Goal: Information Seeking & Learning: Learn about a topic

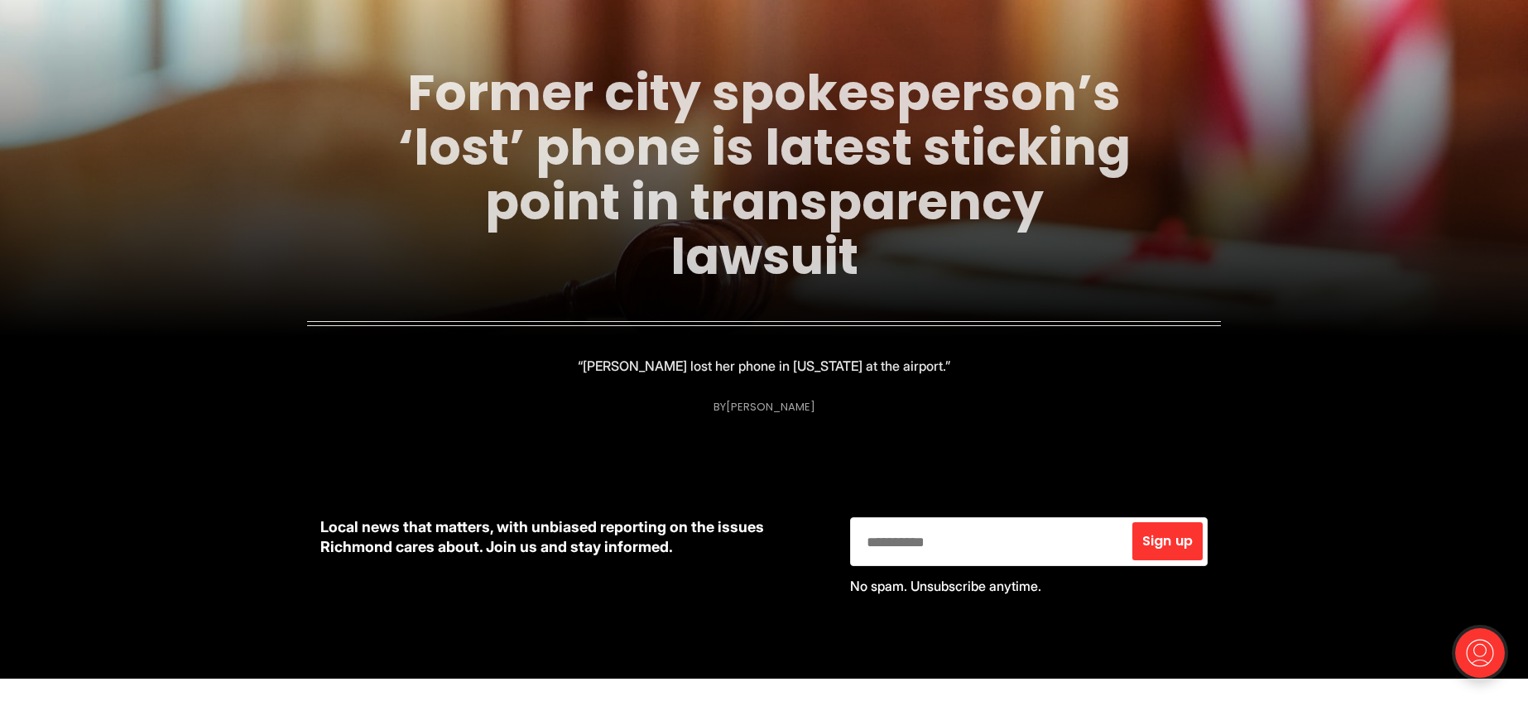
scroll to position [315, 0]
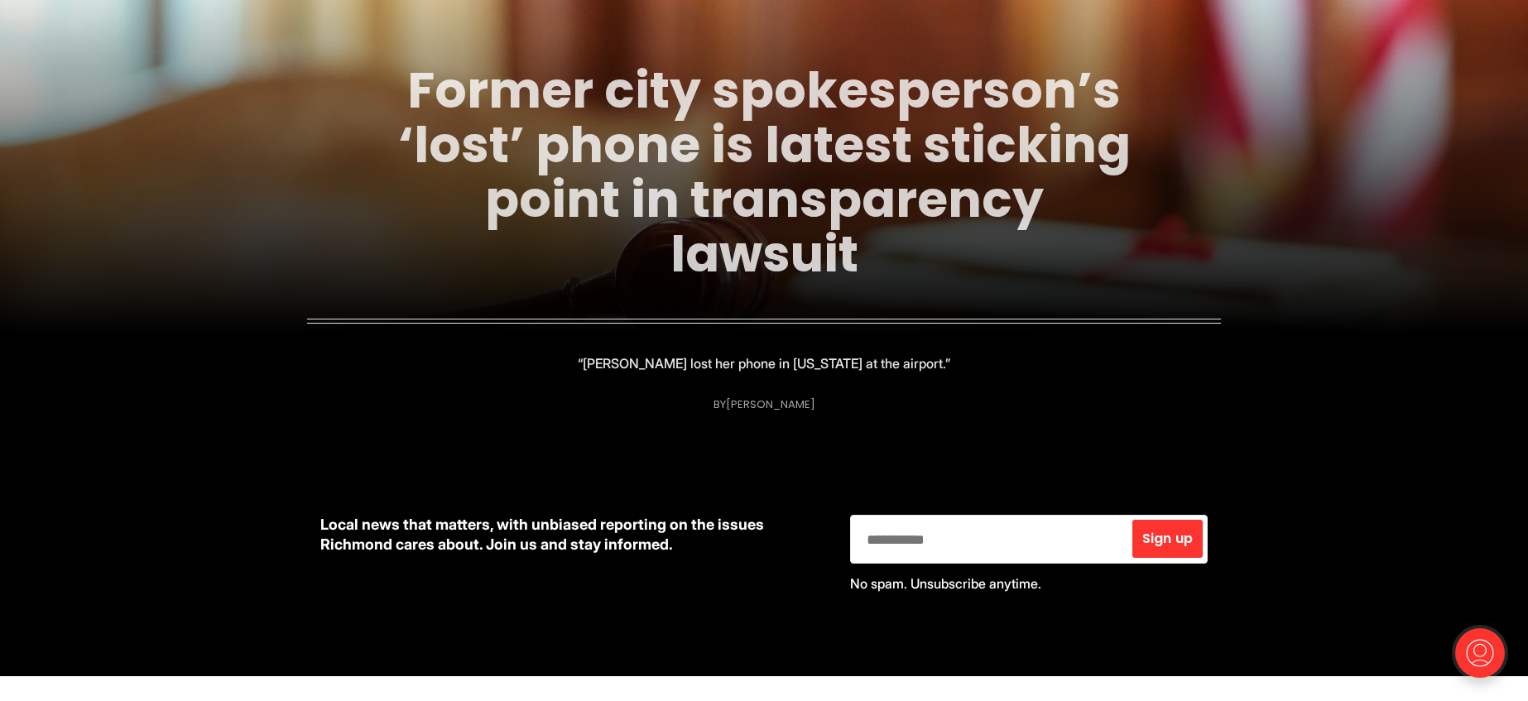
click at [741, 198] on link "Former city spokesperson’s ‘lost’ phone is latest sticking point in transparenc…" at bounding box center [764, 171] width 733 height 233
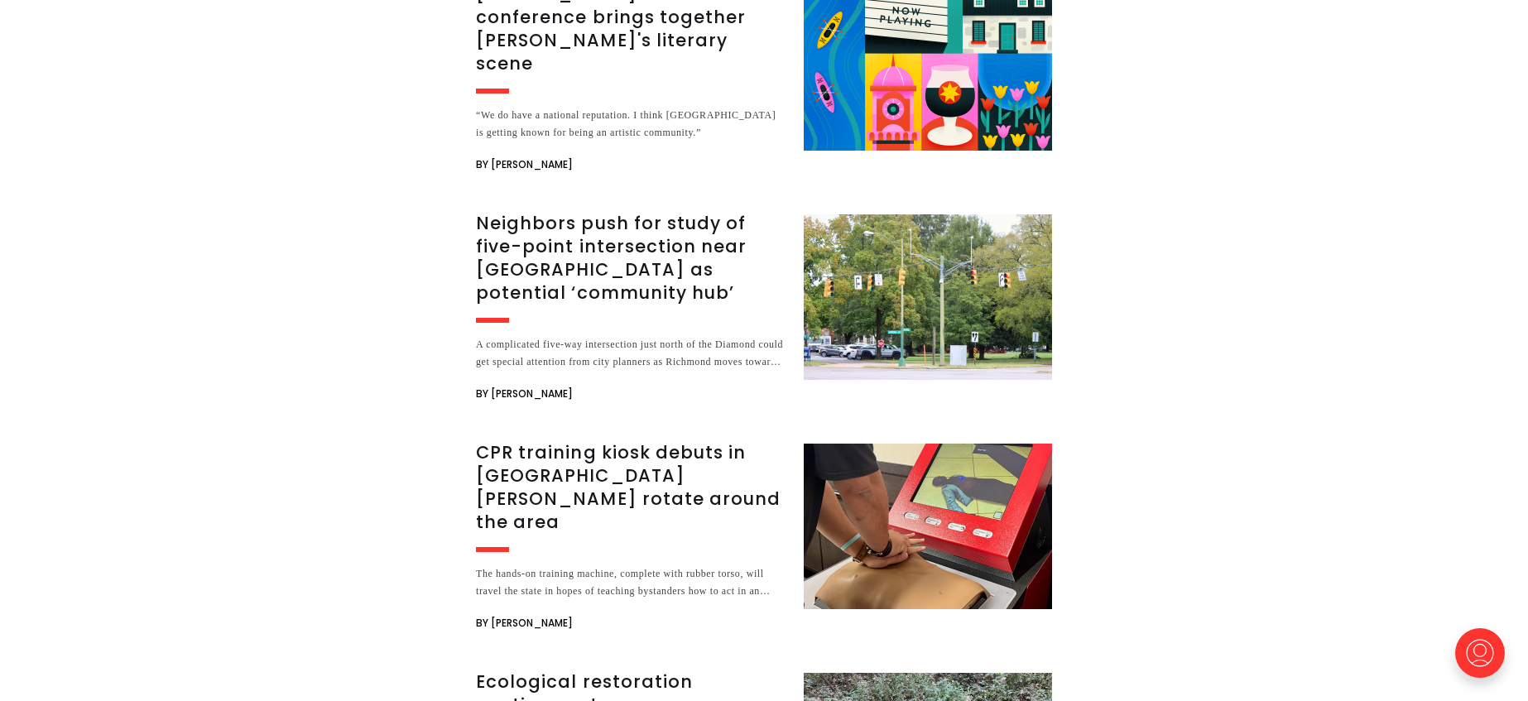
scroll to position [3685, 0]
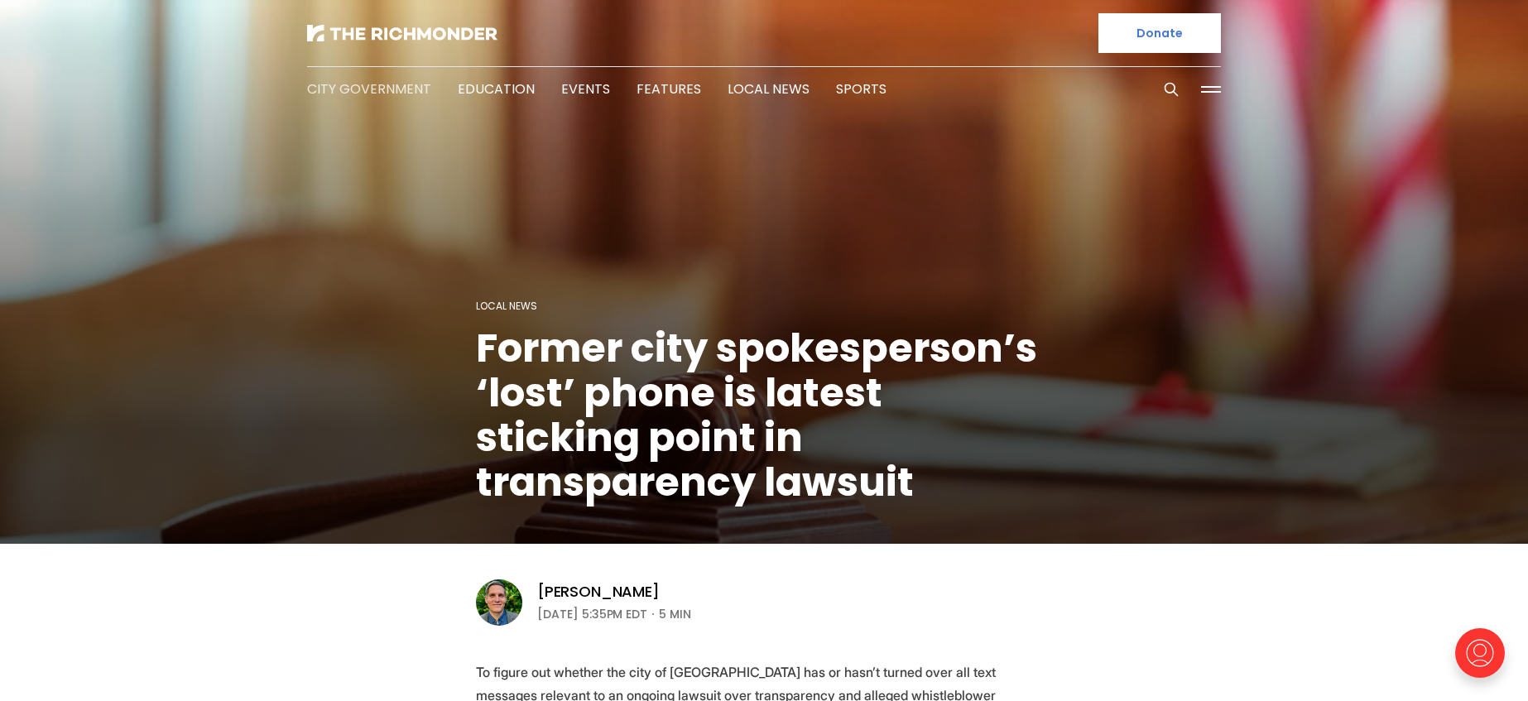
click at [368, 88] on link "City Government" at bounding box center [369, 88] width 124 height 19
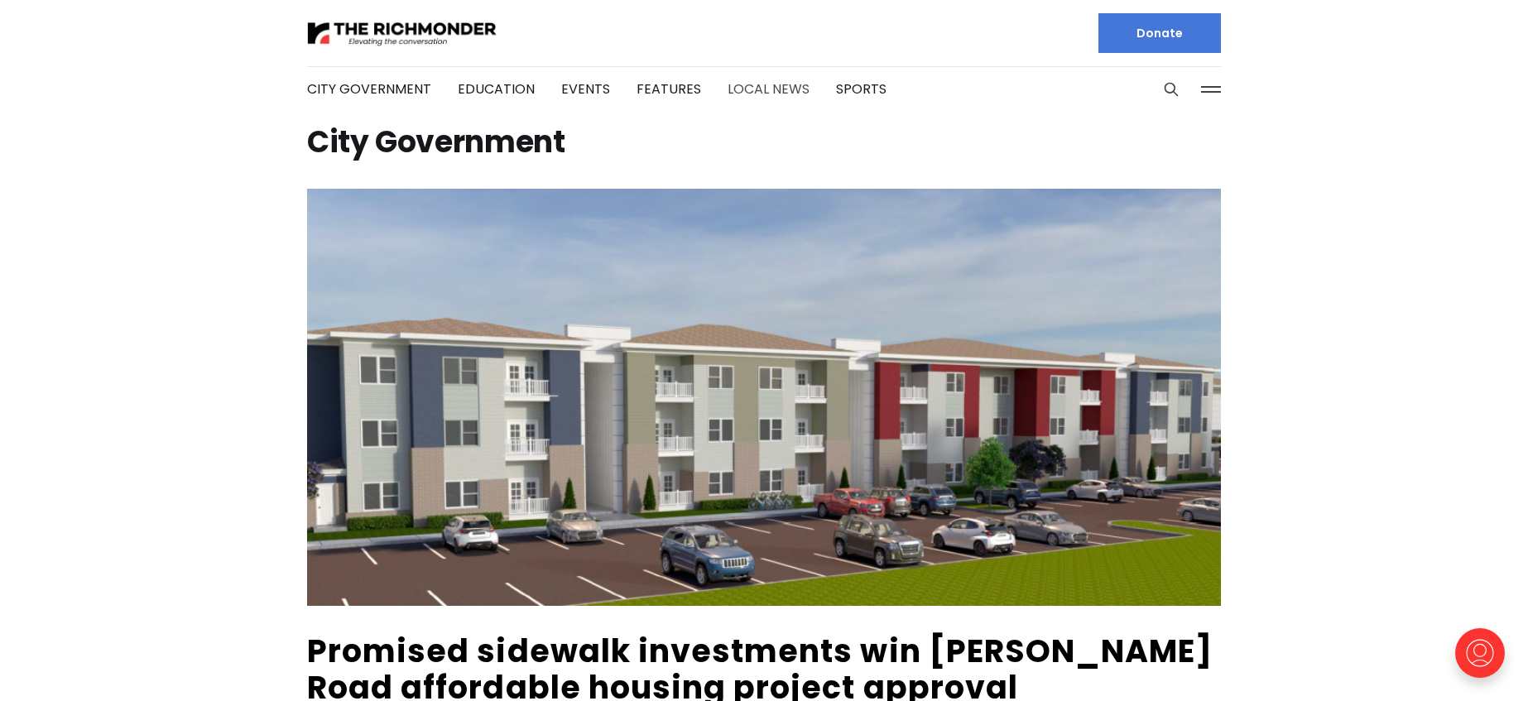
click at [738, 96] on link "Local News" at bounding box center [769, 88] width 82 height 19
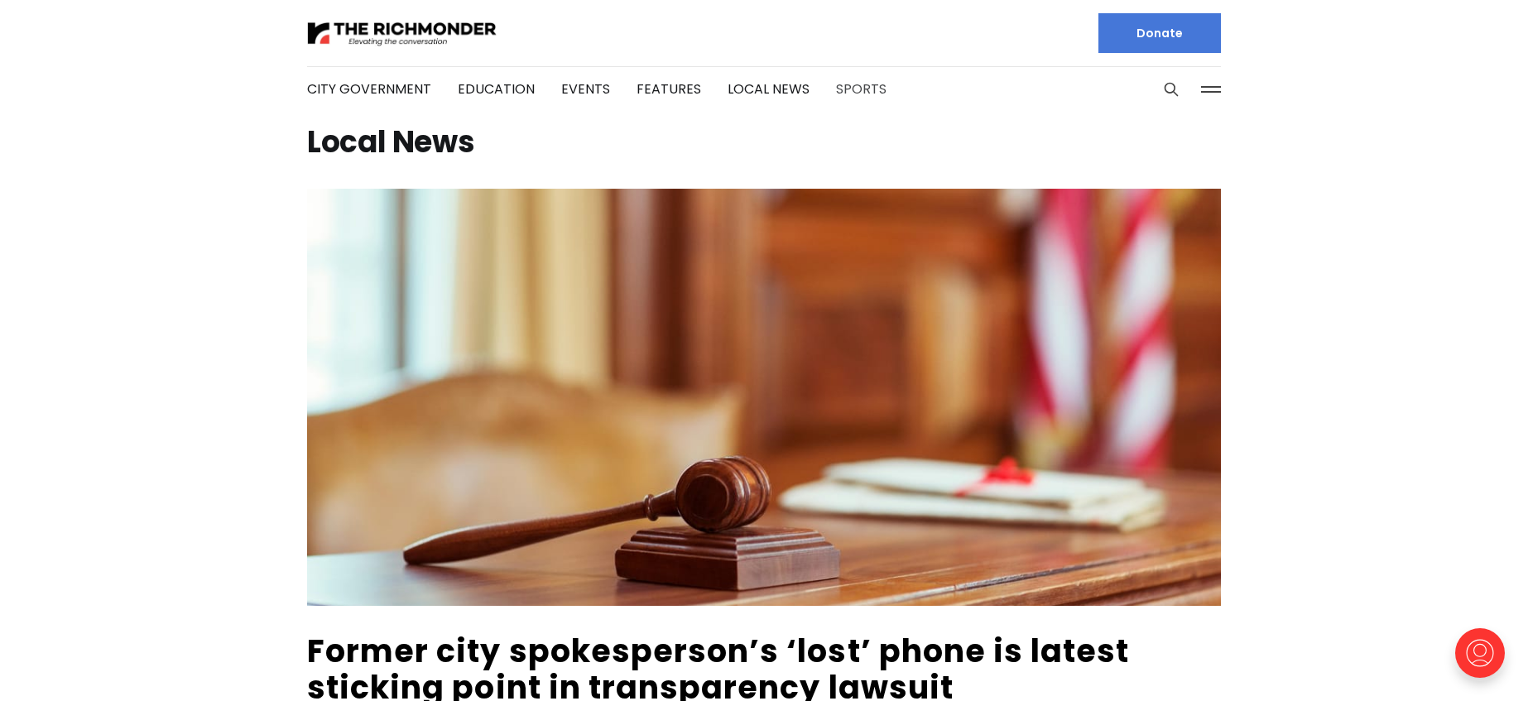
click at [849, 84] on link "Sports" at bounding box center [861, 88] width 51 height 19
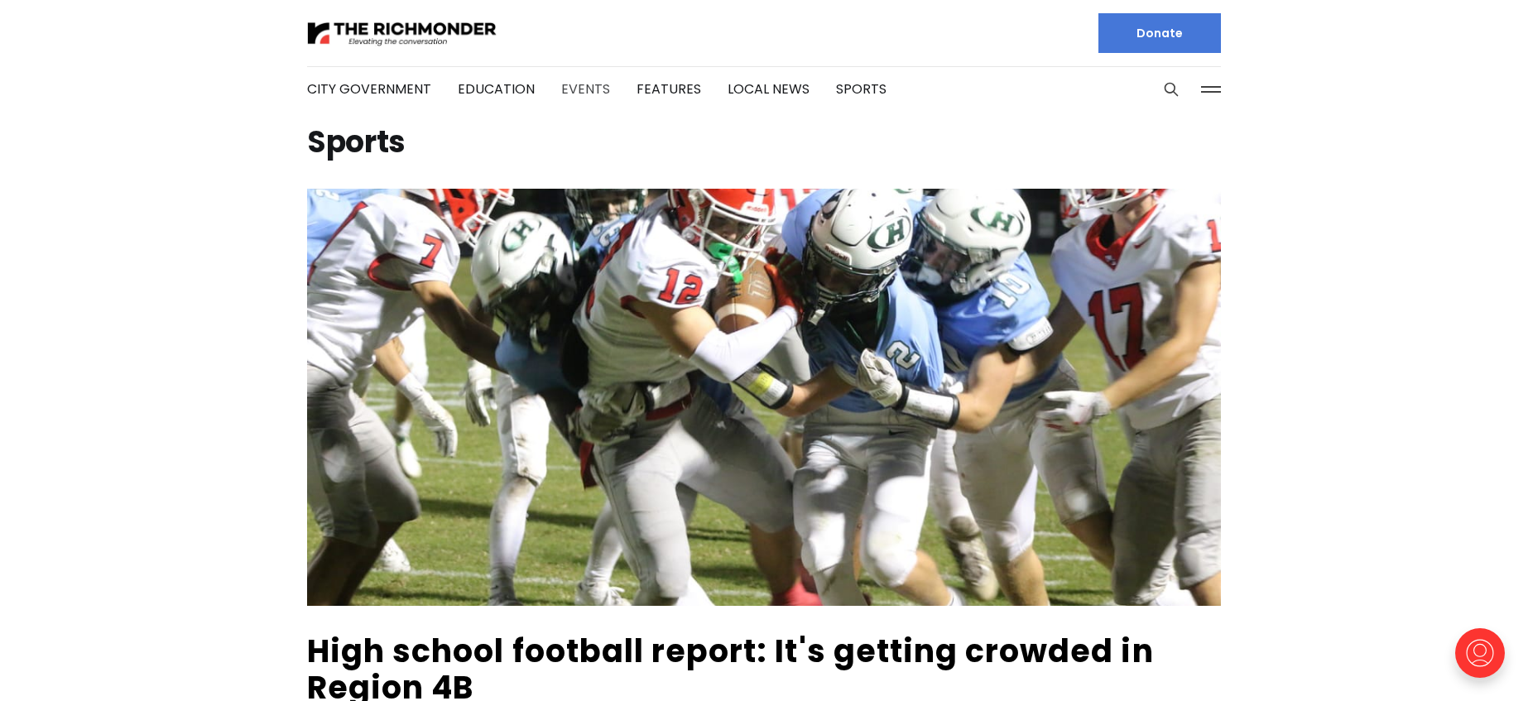
click at [599, 89] on link "Events" at bounding box center [585, 88] width 49 height 19
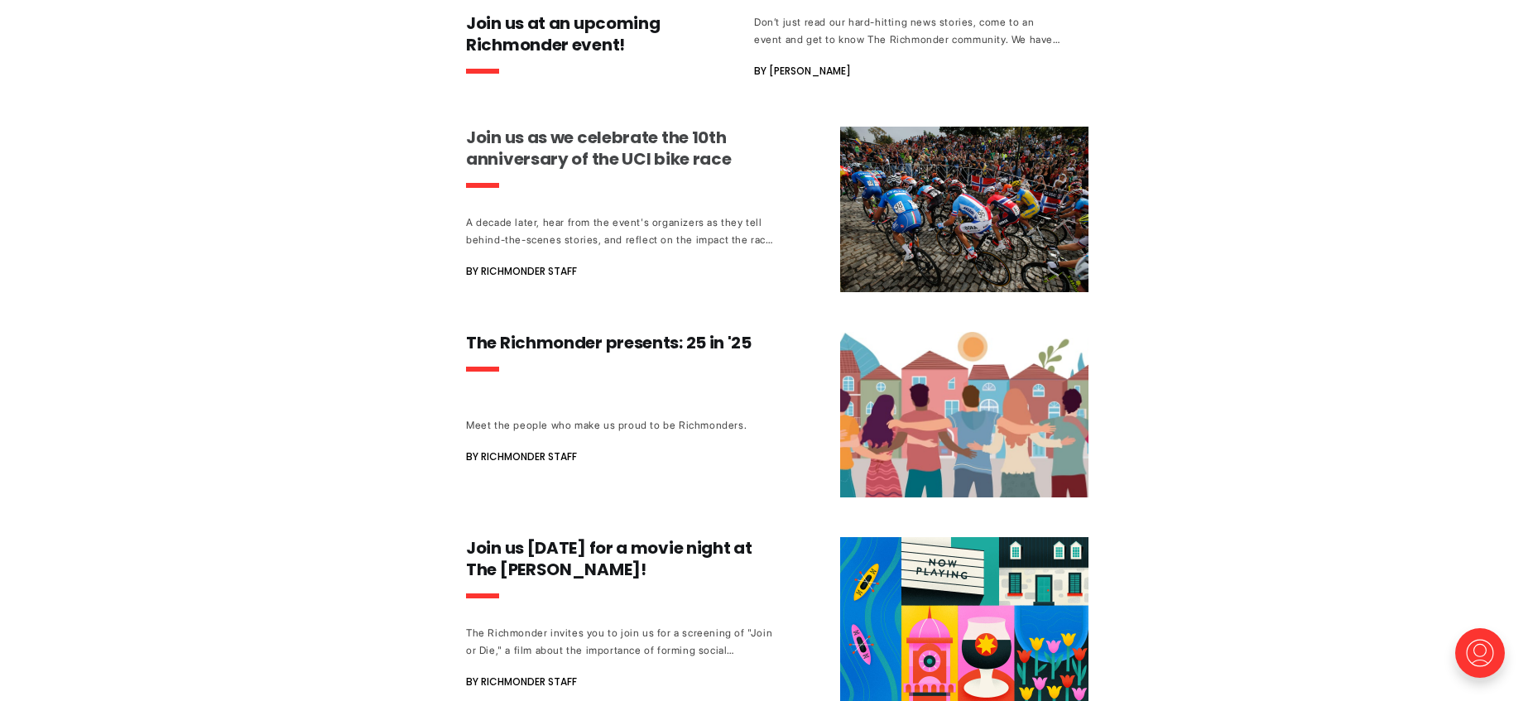
scroll to position [974, 0]
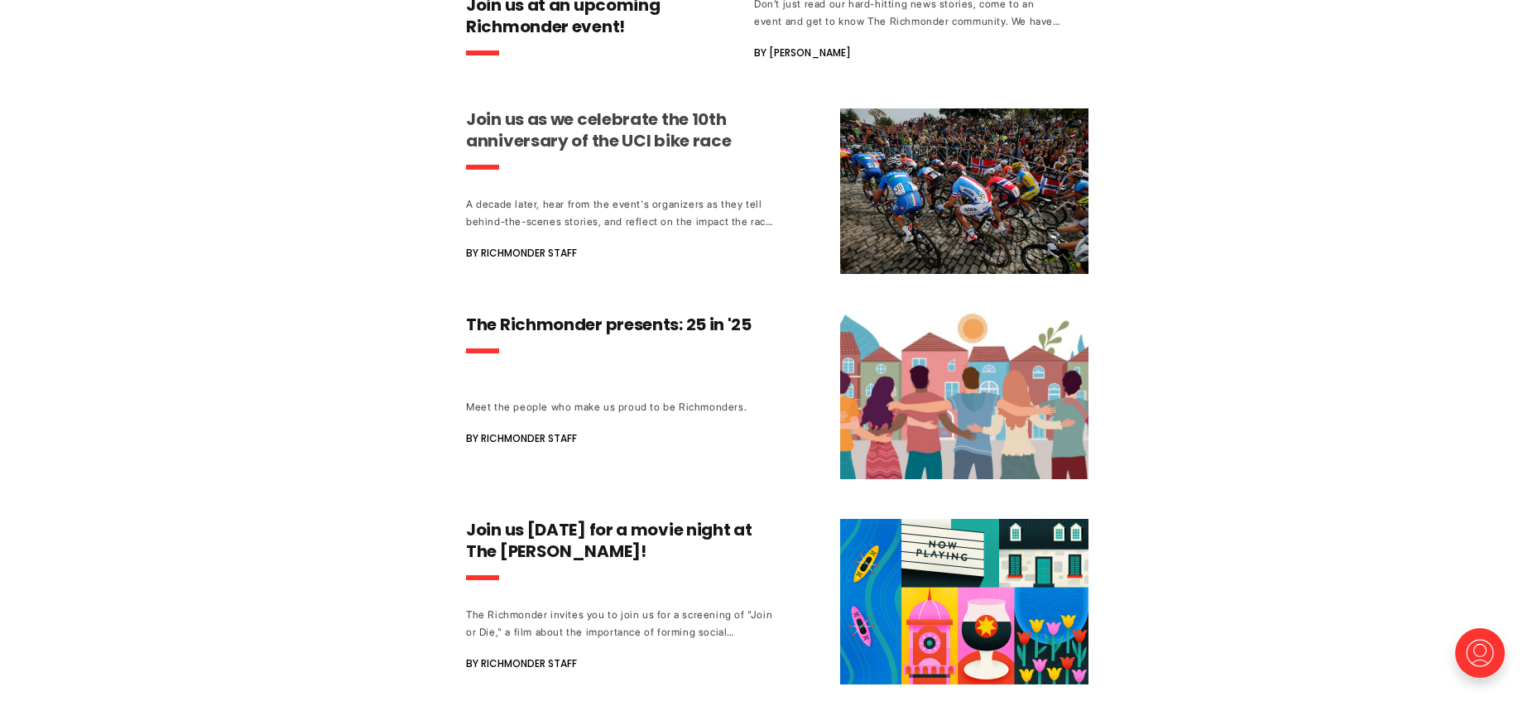
click at [727, 324] on h3 "The Richmonder presents: 25 in '25" at bounding box center [620, 325] width 308 height 22
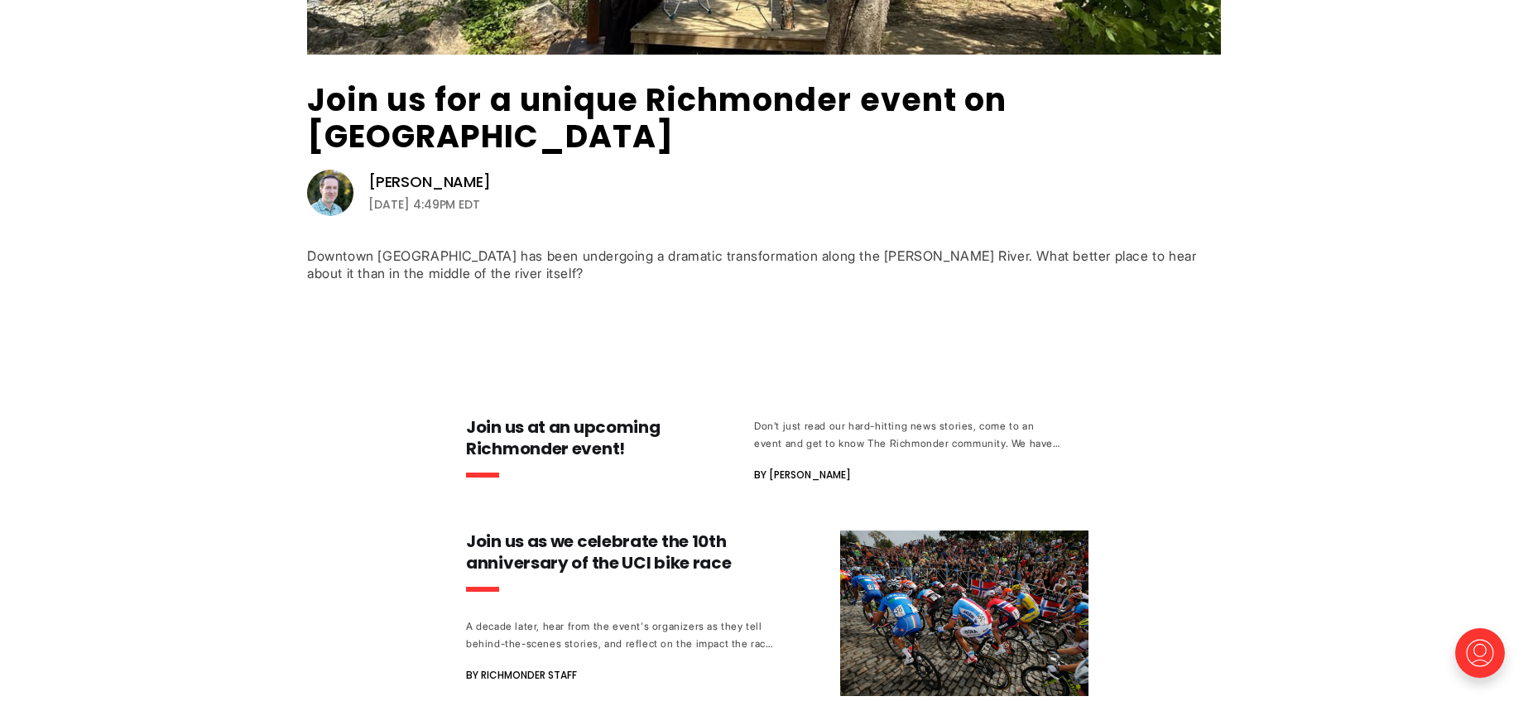
scroll to position [223, 0]
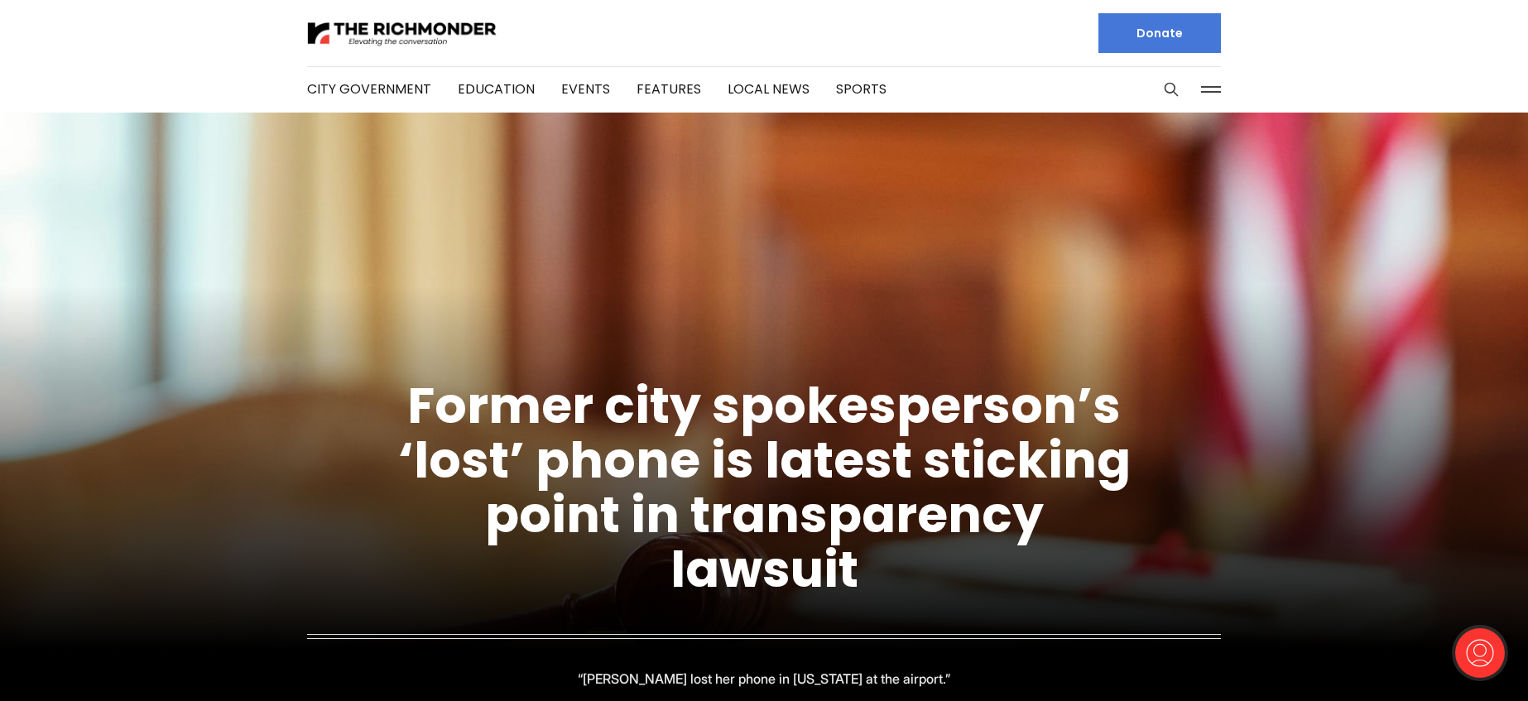
click at [1214, 89] on button at bounding box center [1211, 89] width 25 height 25
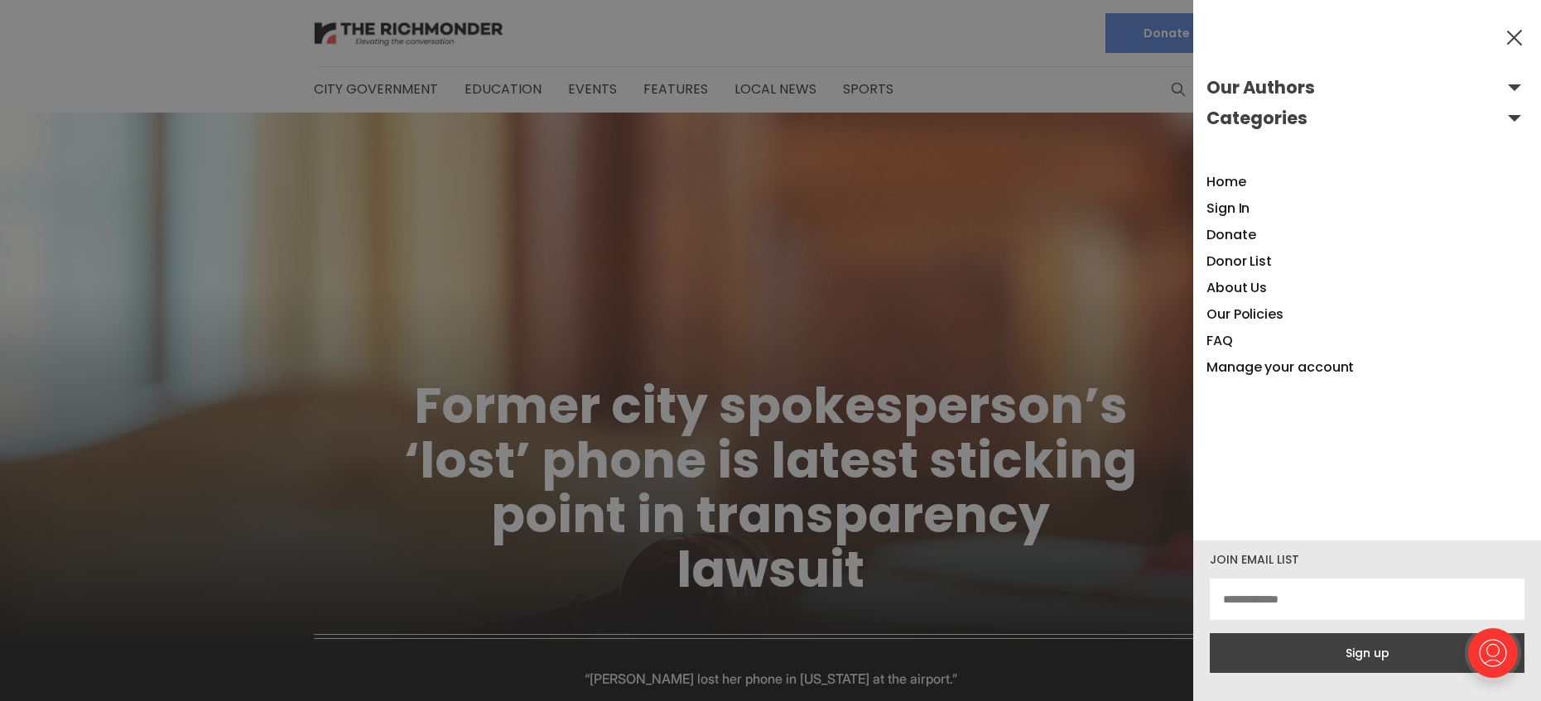
click at [1074, 128] on div at bounding box center [770, 350] width 1541 height 701
click at [638, 164] on div at bounding box center [770, 350] width 1541 height 701
click at [1509, 37] on button at bounding box center [1514, 37] width 25 height 25
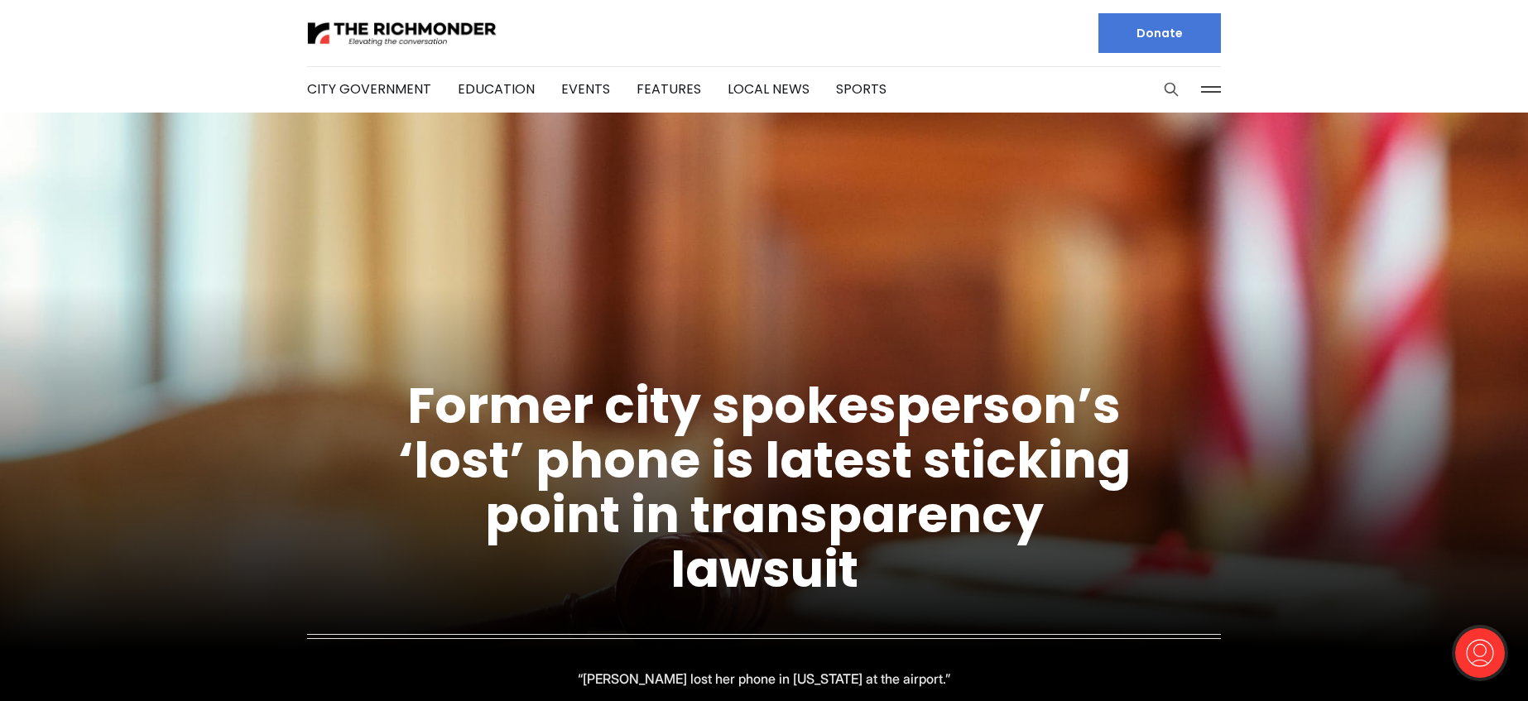
click at [1172, 89] on icon "Search this site" at bounding box center [1171, 89] width 17 height 17
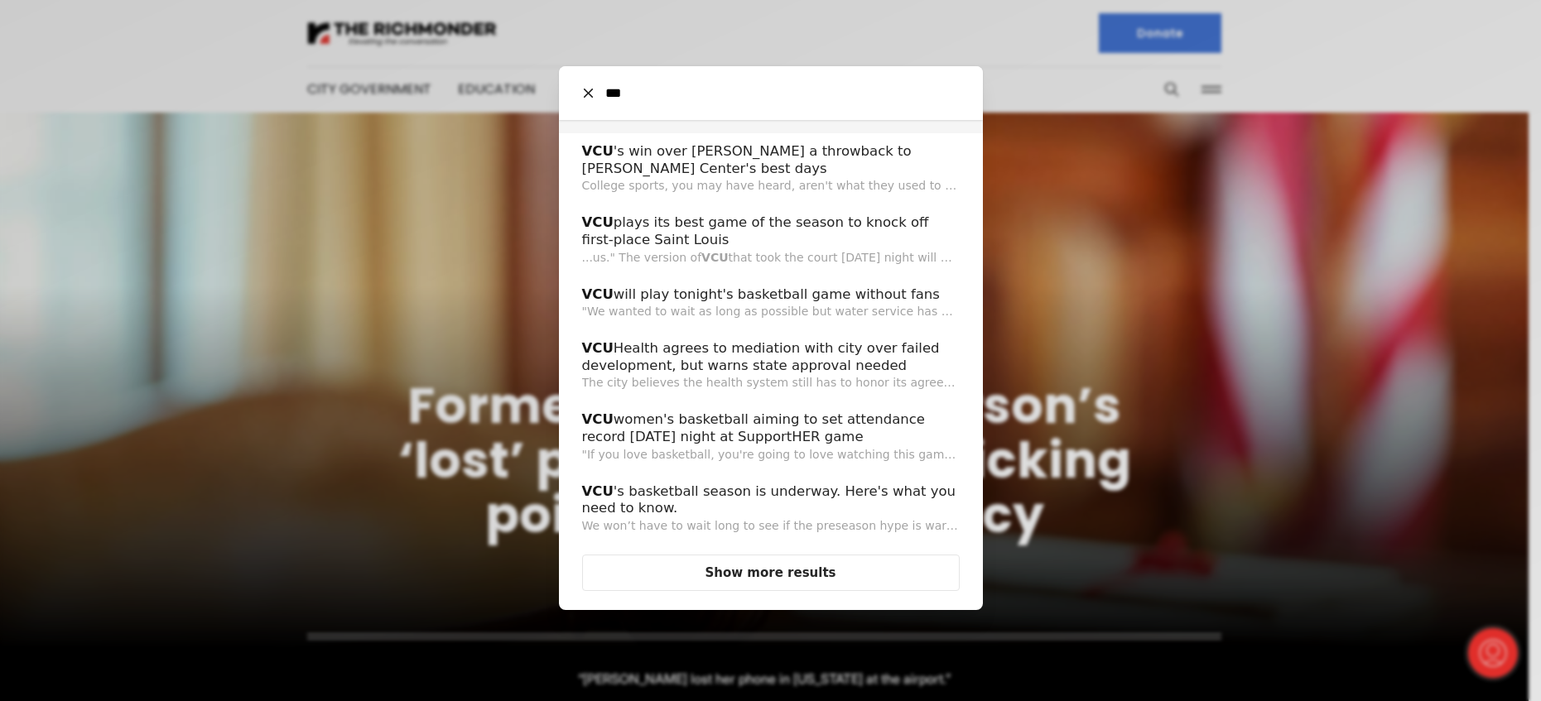
scroll to position [373, 0]
type input "***"
click at [754, 577] on button "Show more results" at bounding box center [771, 572] width 378 height 37
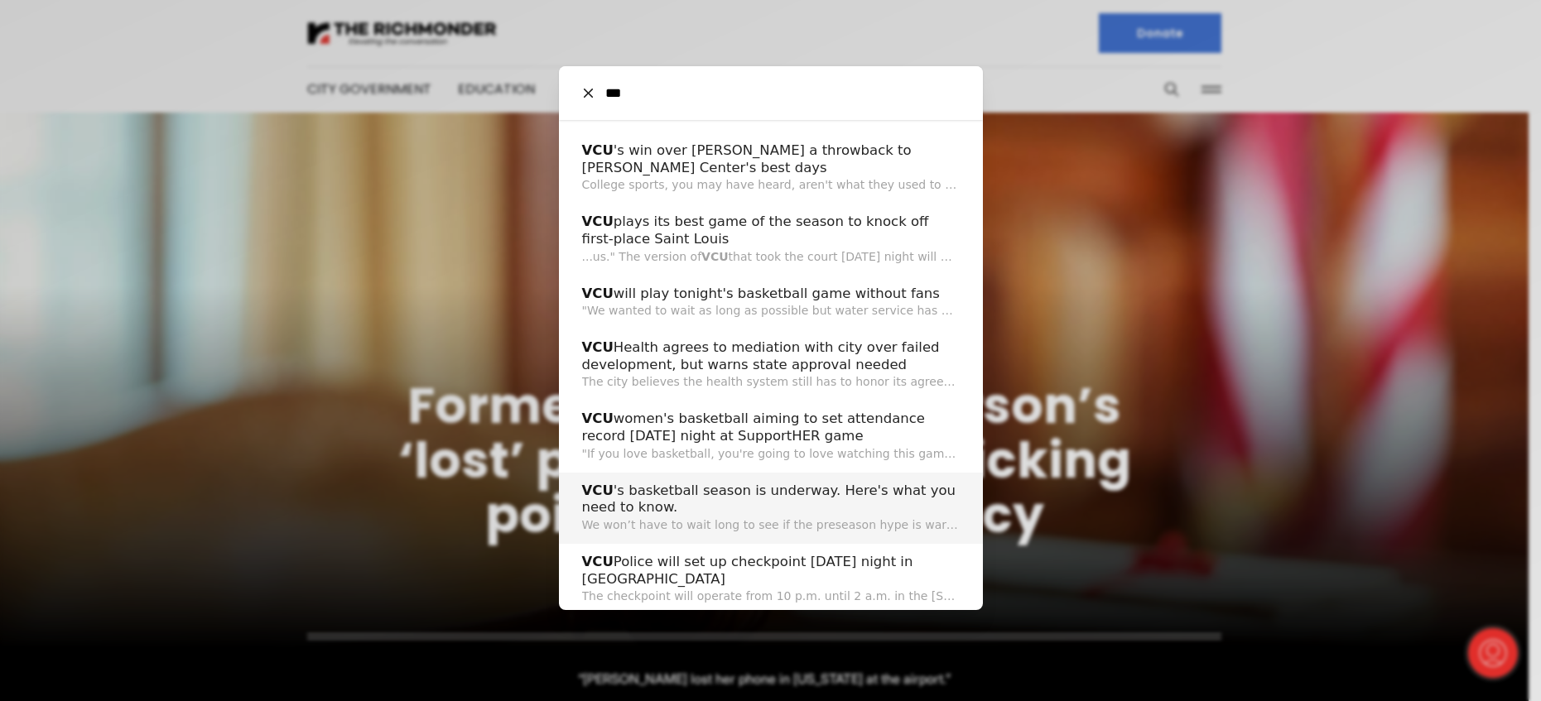
scroll to position [1070, 0]
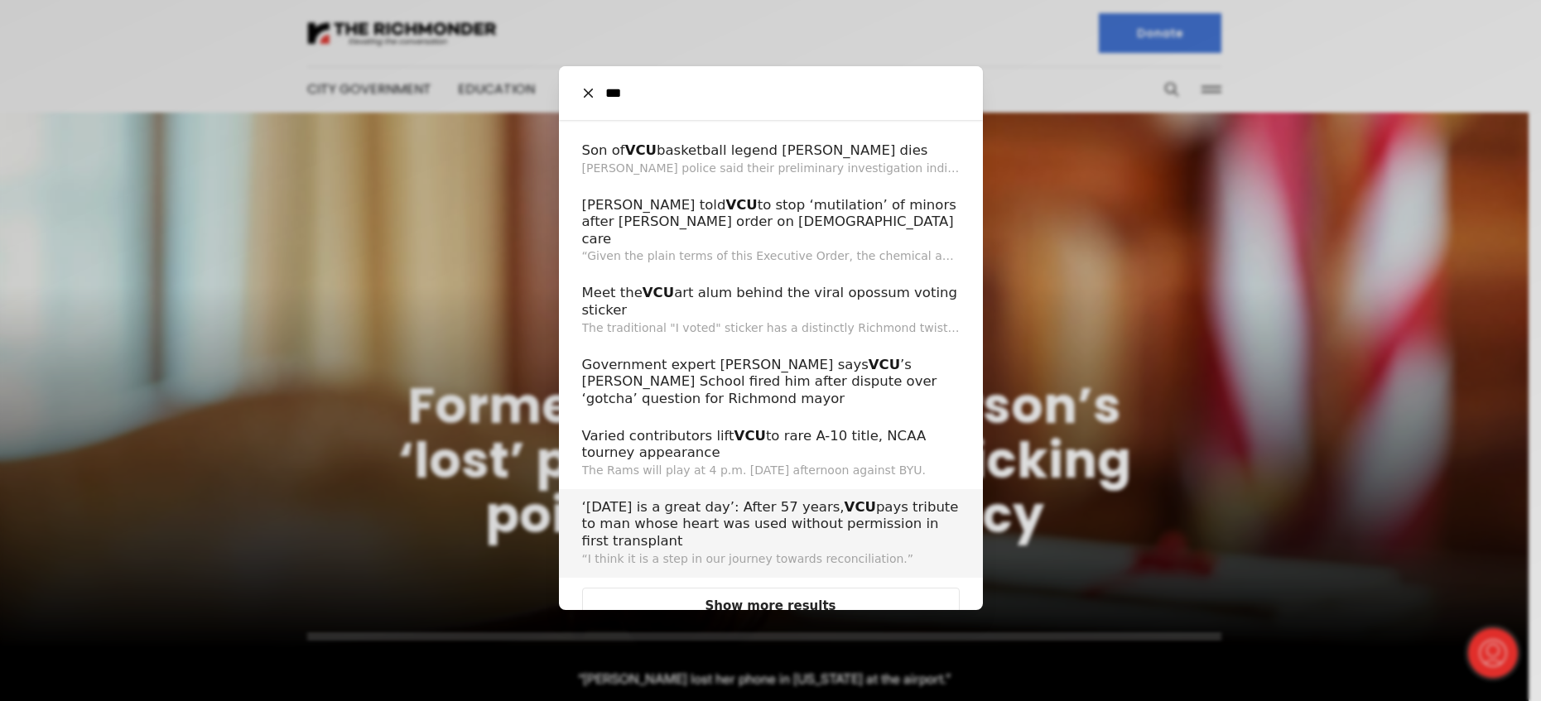
click at [700, 499] on h2 "‘Today is a great day’: After 57 years, VCU pays tribute to man whose heart was…" at bounding box center [771, 524] width 378 height 51
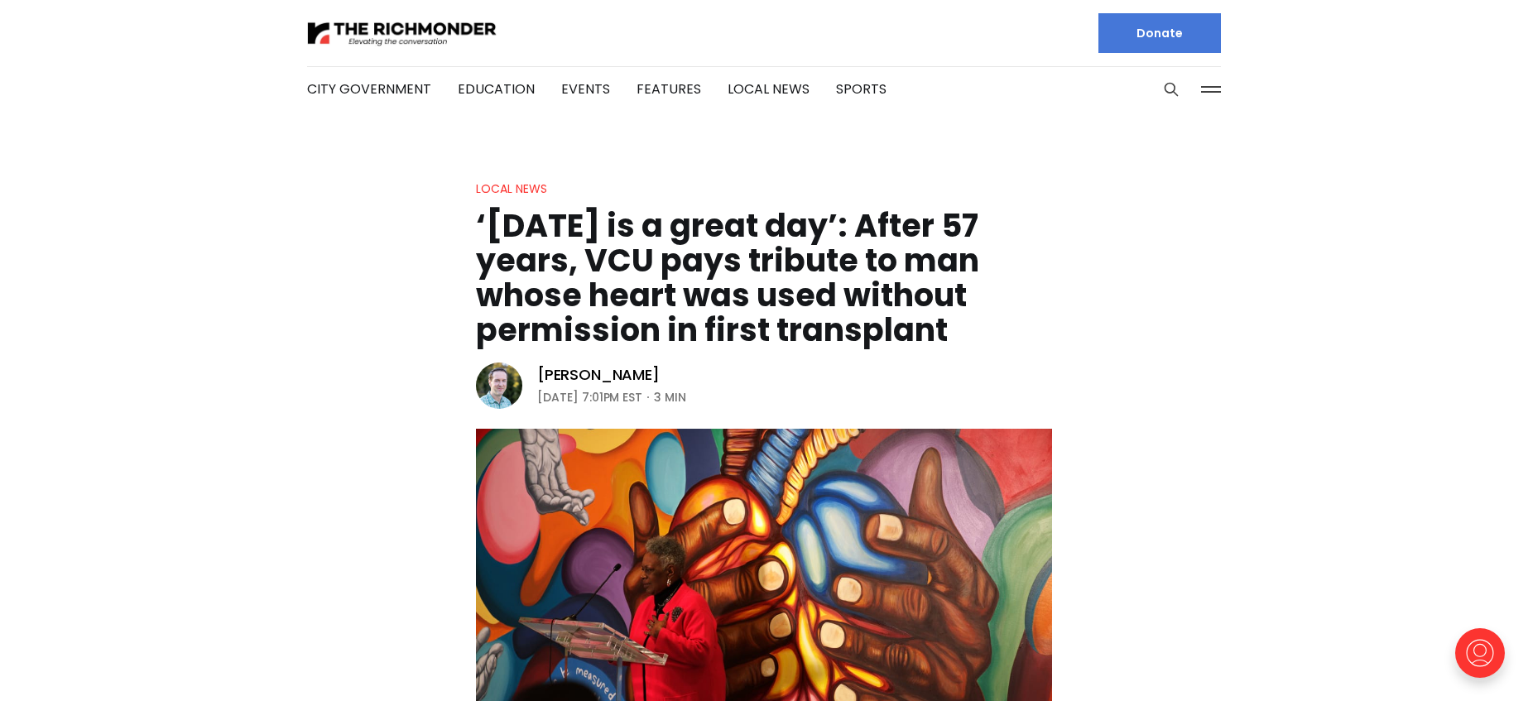
click at [1206, 94] on button at bounding box center [1211, 89] width 25 height 25
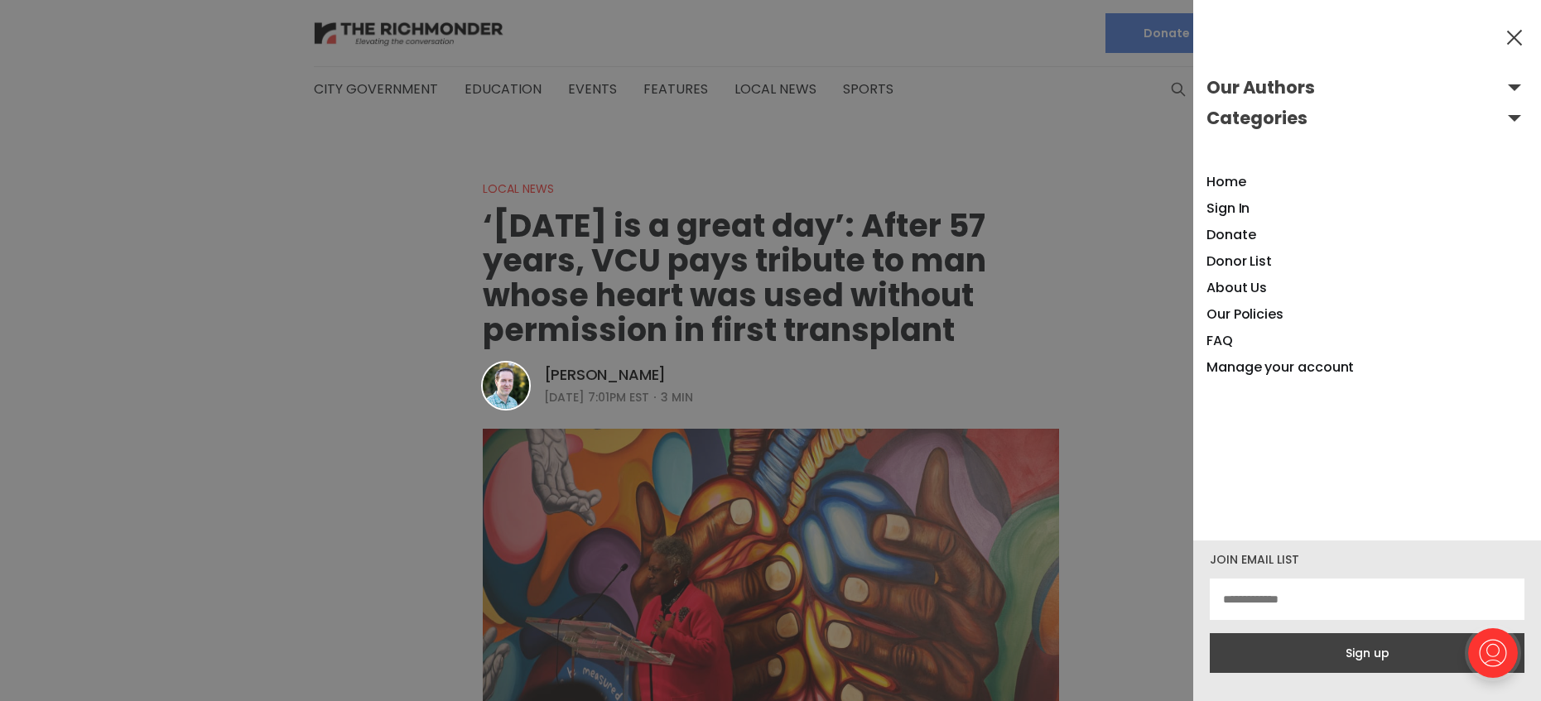
click at [1498, 122] on button "Categories" at bounding box center [1366, 118] width 321 height 26
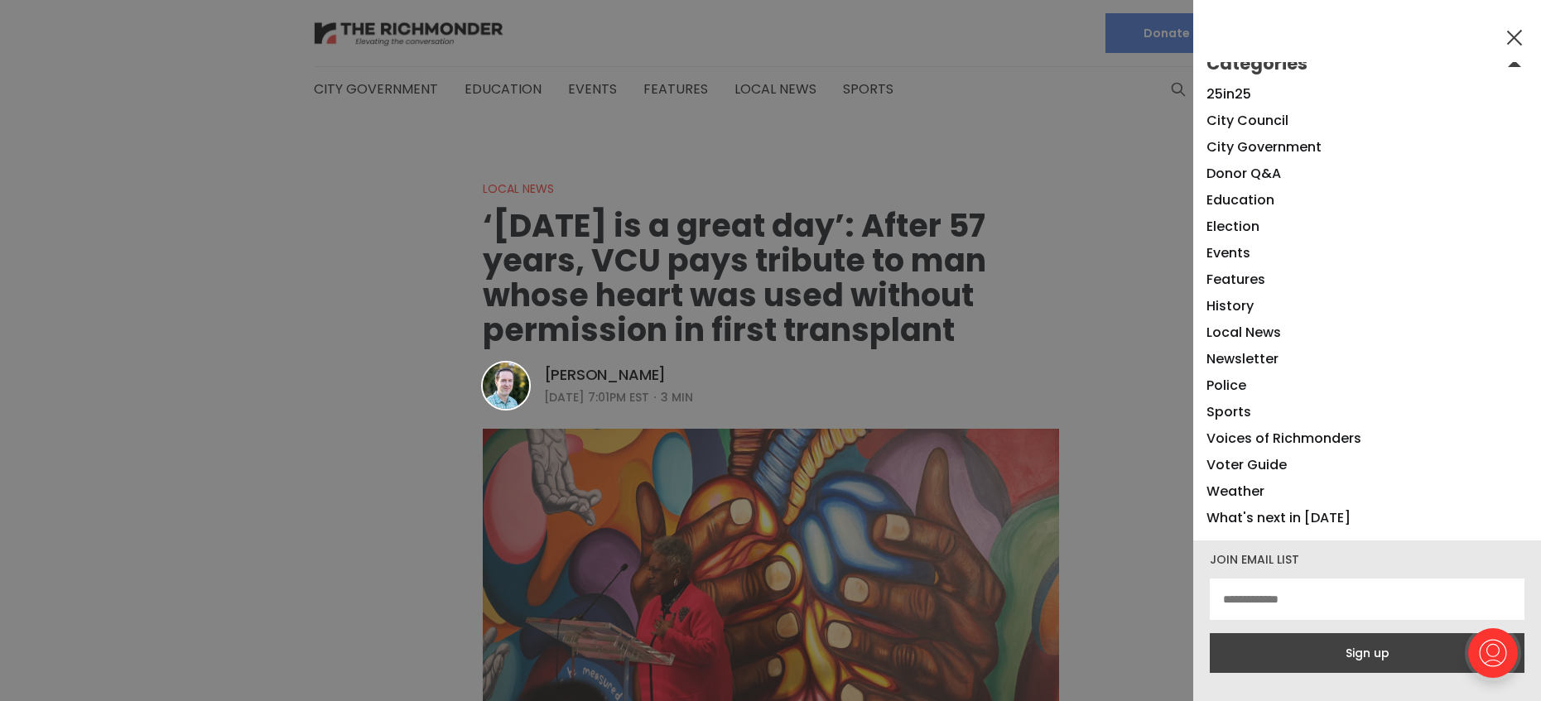
scroll to position [152, 0]
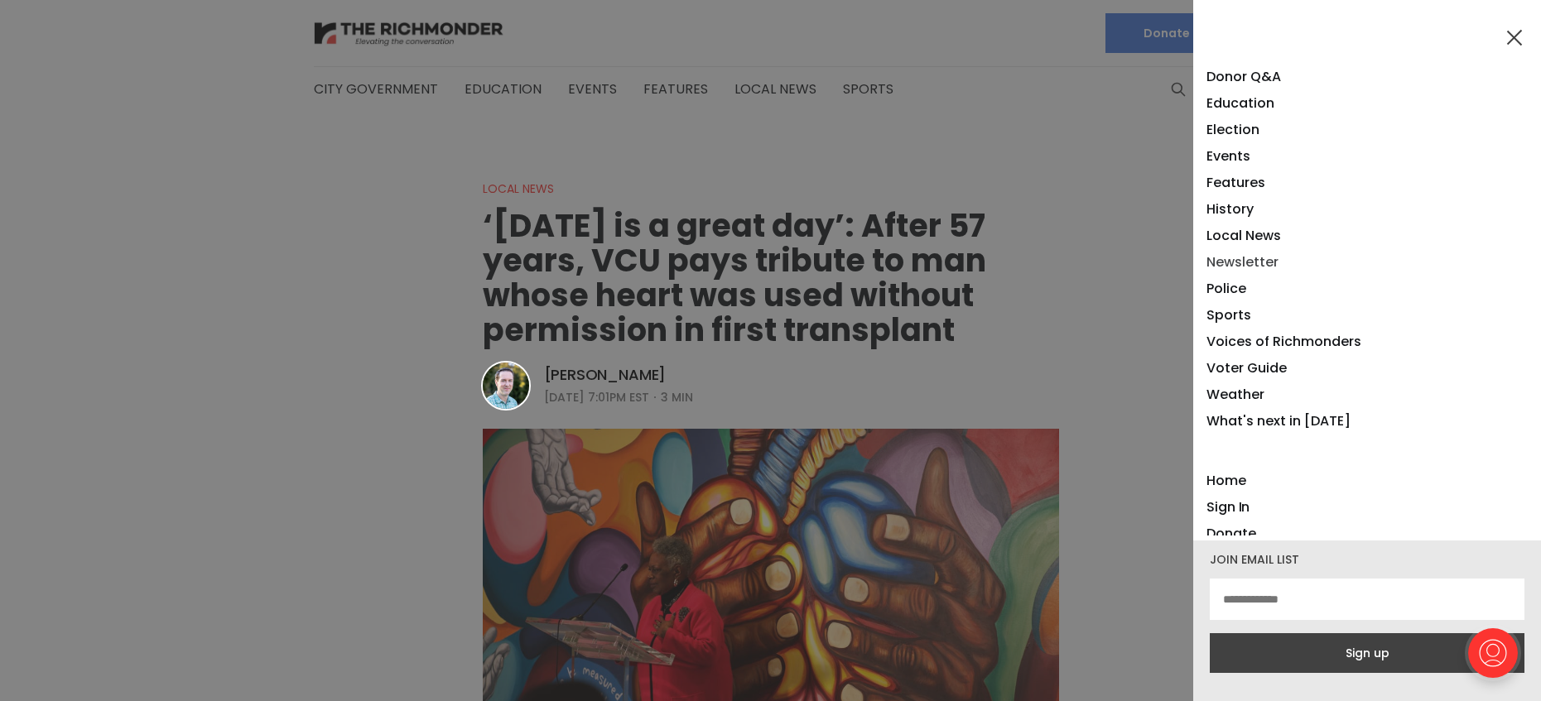
click at [1232, 260] on link "Newsletter" at bounding box center [1242, 262] width 72 height 19
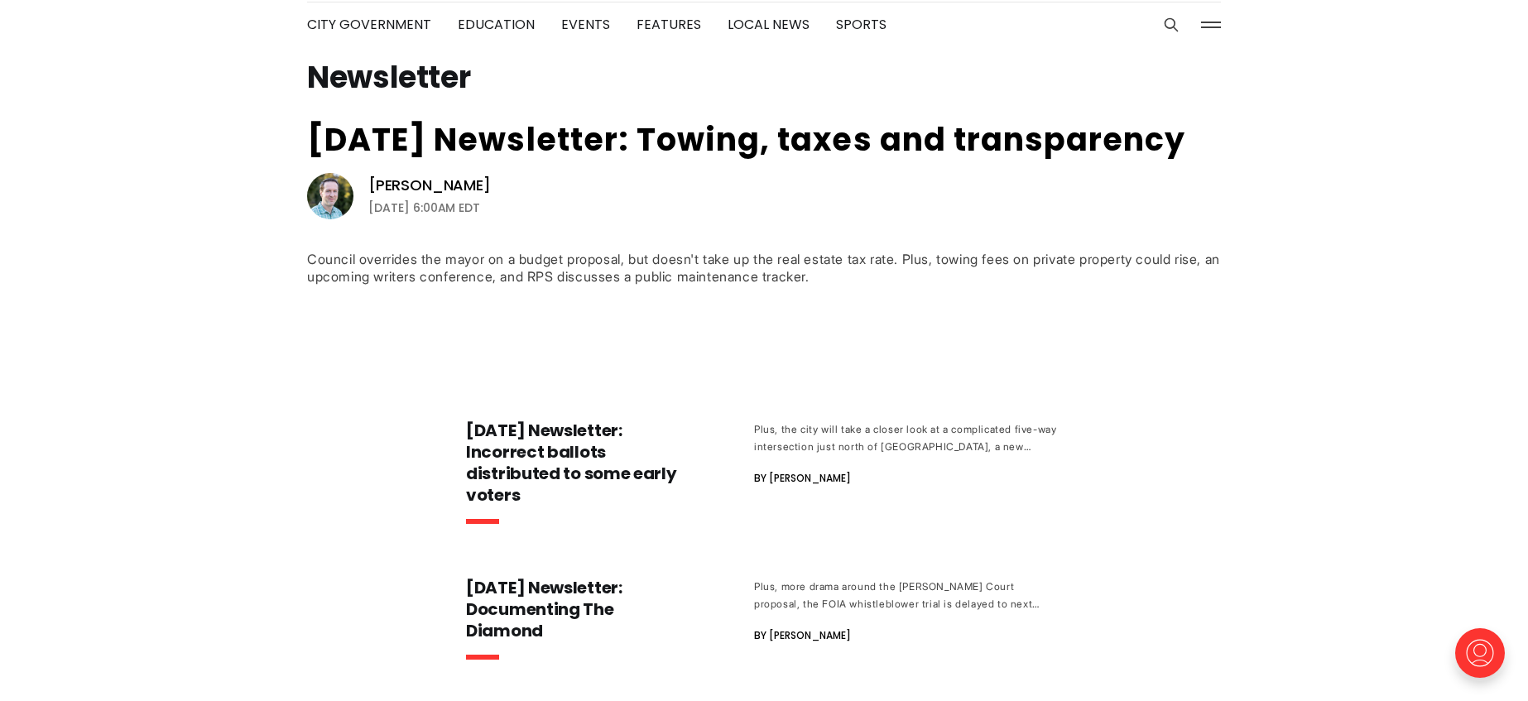
scroll to position [140, 0]
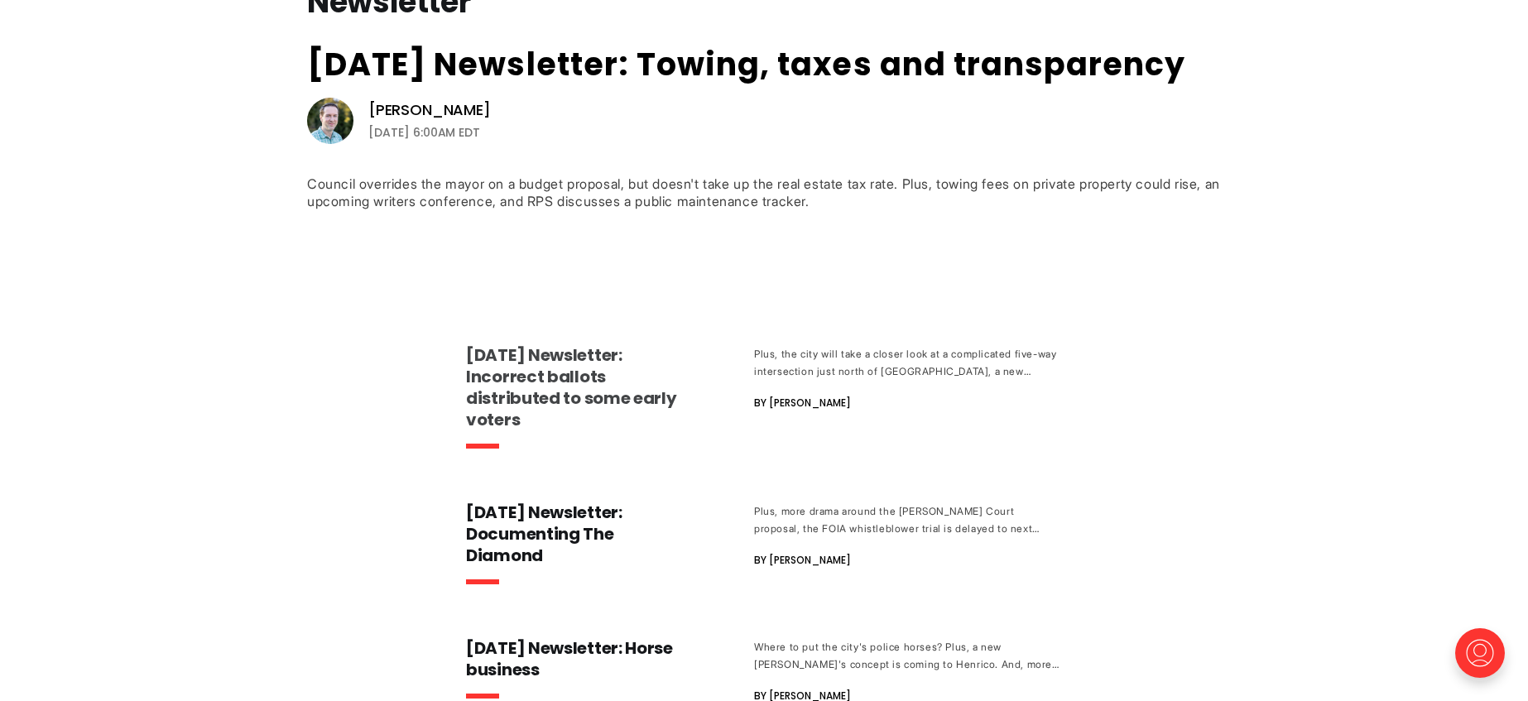
click at [554, 370] on h3 "Sept. 22 Newsletter: Incorrect ballots distributed to some early voters" at bounding box center [577, 387] width 222 height 86
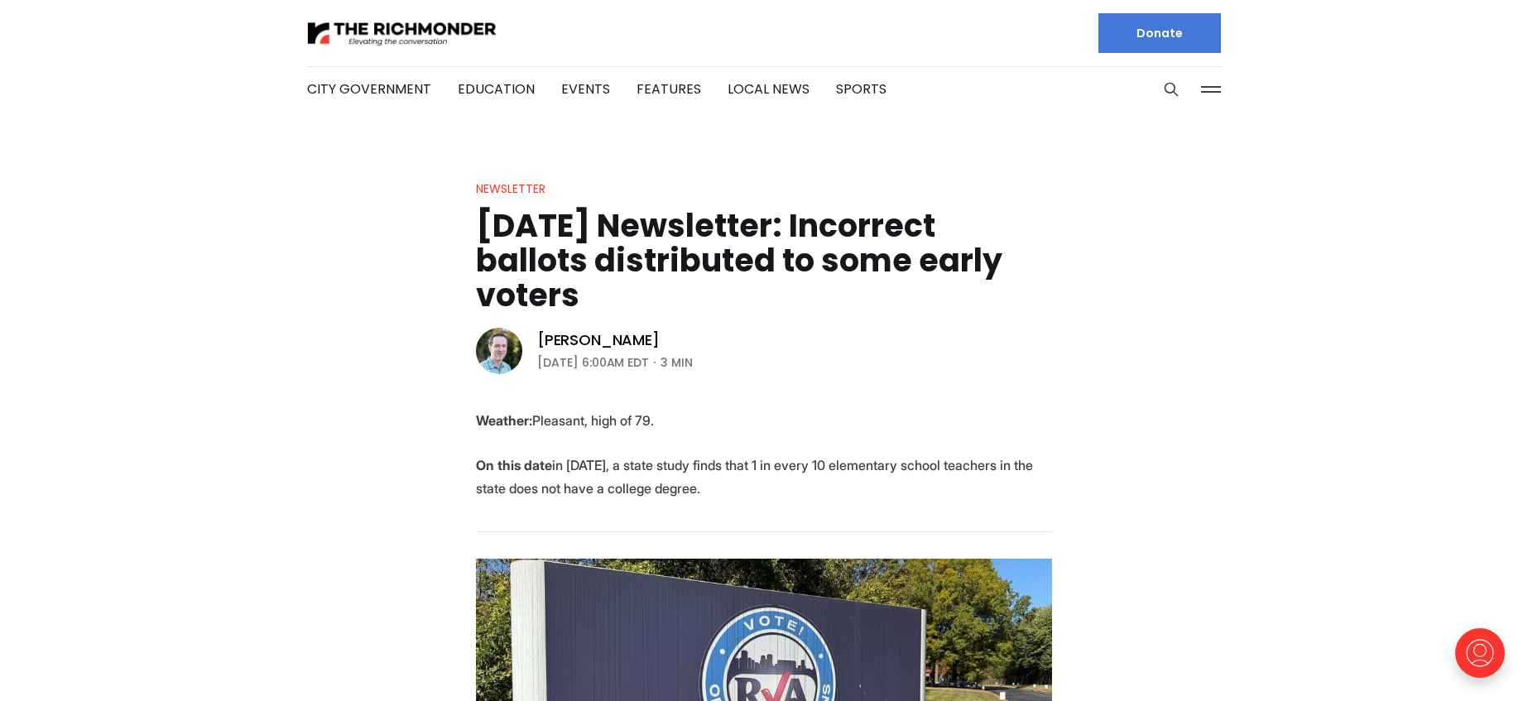
click at [1210, 90] on button at bounding box center [1211, 89] width 25 height 25
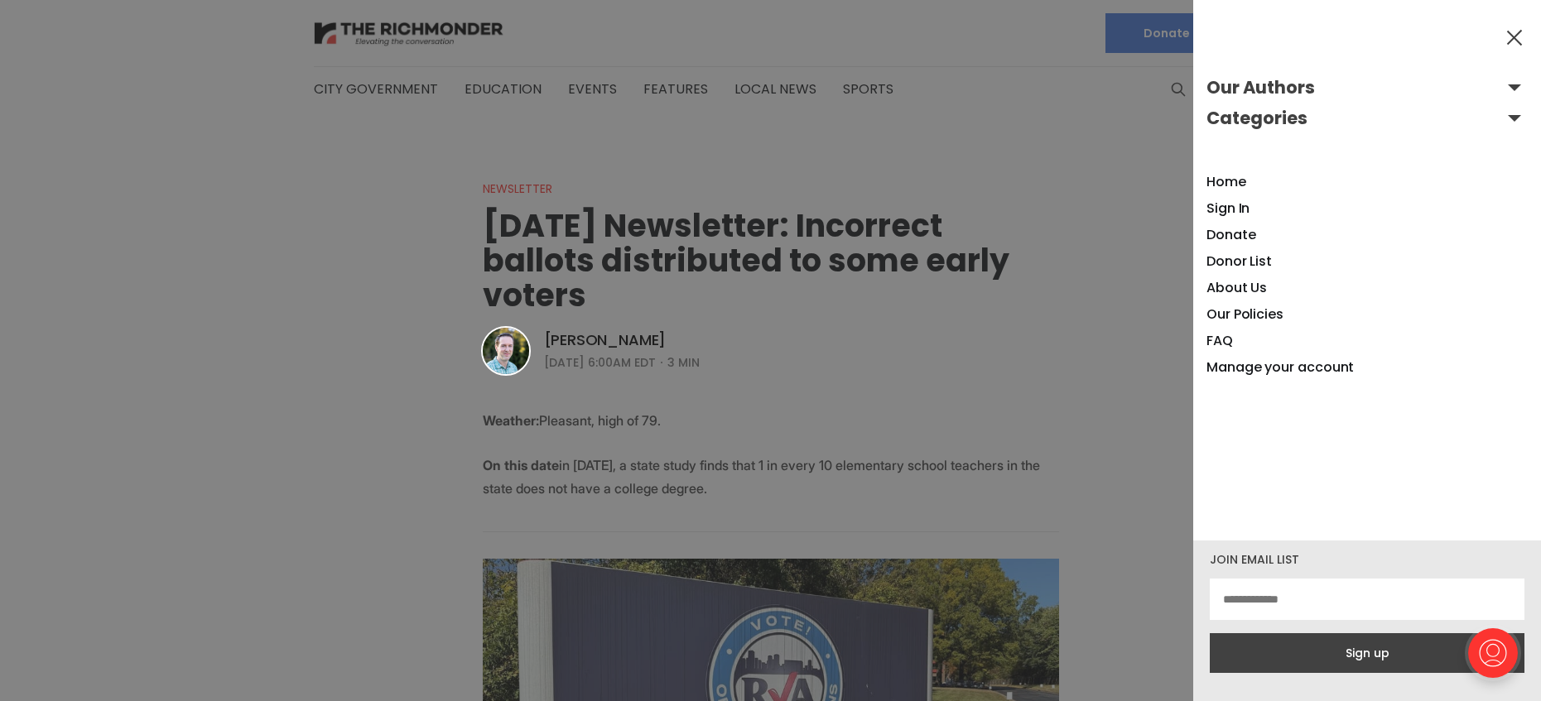
click at [1502, 116] on button "Categories" at bounding box center [1366, 118] width 321 height 26
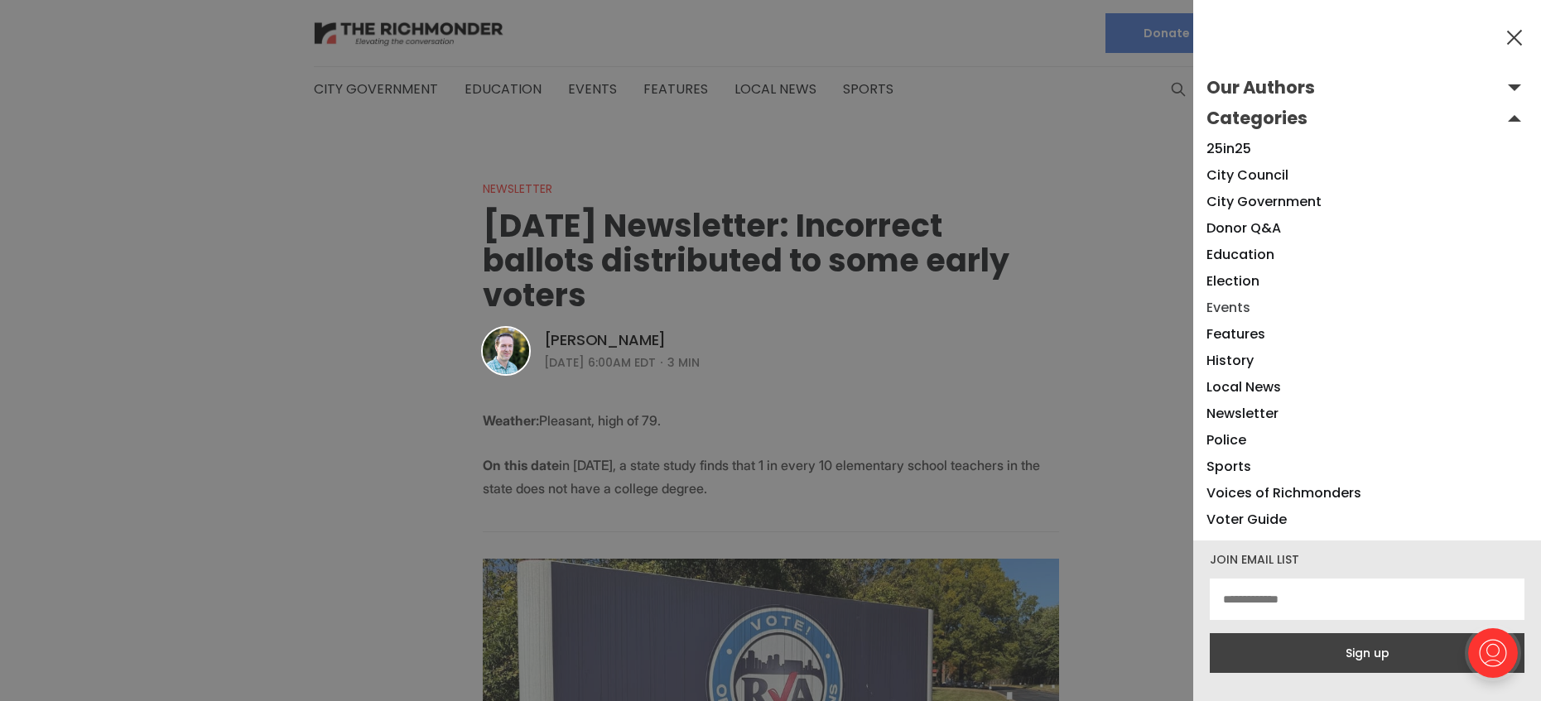
click at [1227, 308] on link "Events" at bounding box center [1228, 307] width 44 height 19
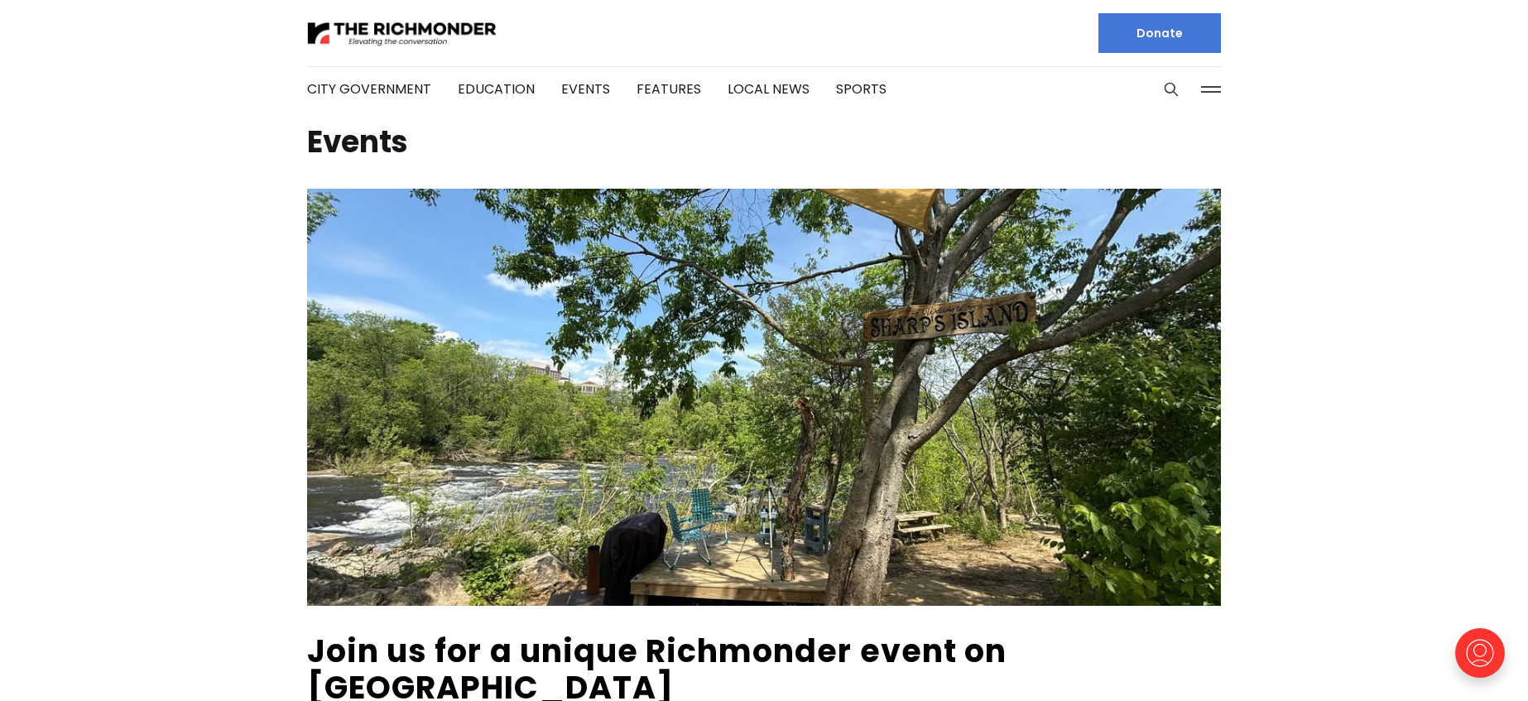
click at [1203, 84] on button at bounding box center [1211, 89] width 25 height 25
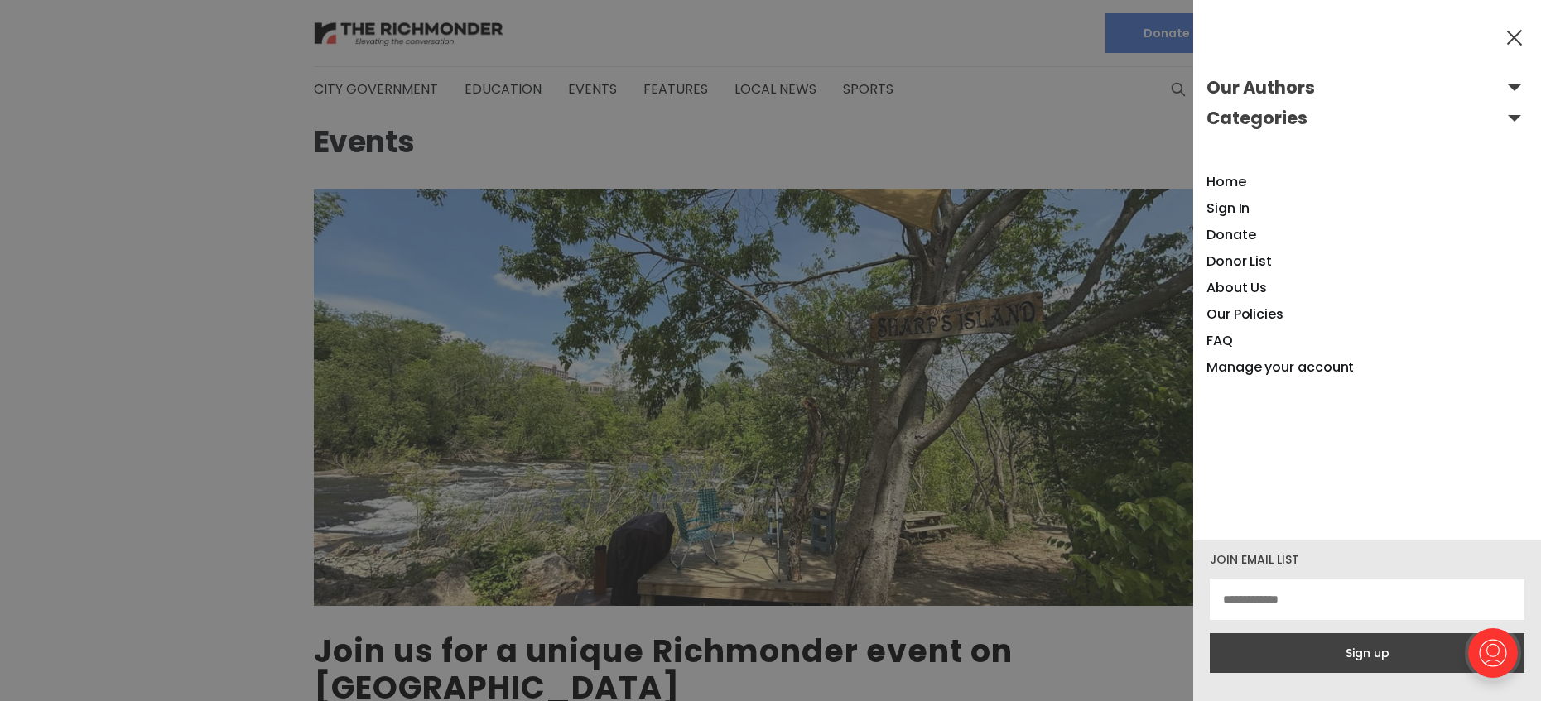
click at [1501, 119] on button "Categories" at bounding box center [1366, 118] width 321 height 26
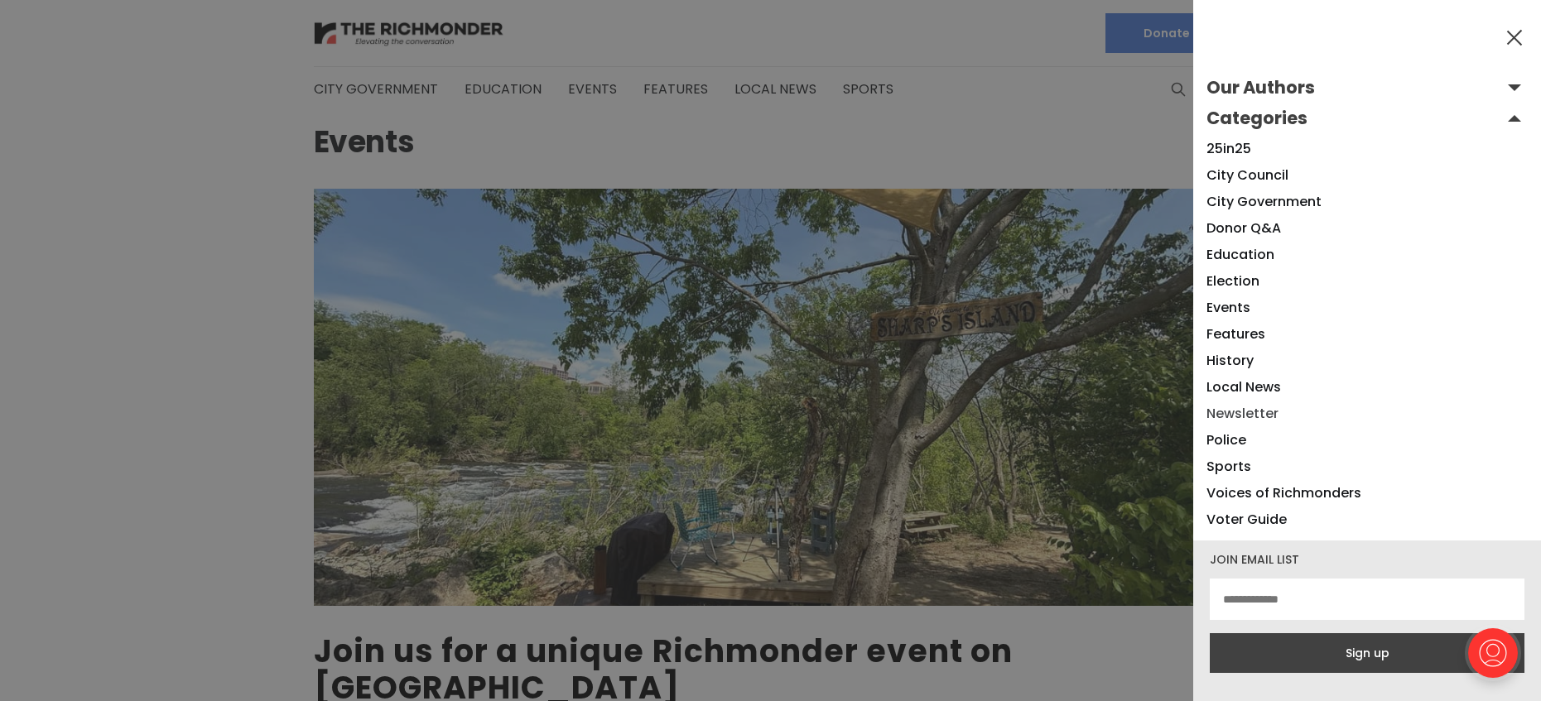
click at [1225, 410] on link "Newsletter" at bounding box center [1242, 413] width 72 height 19
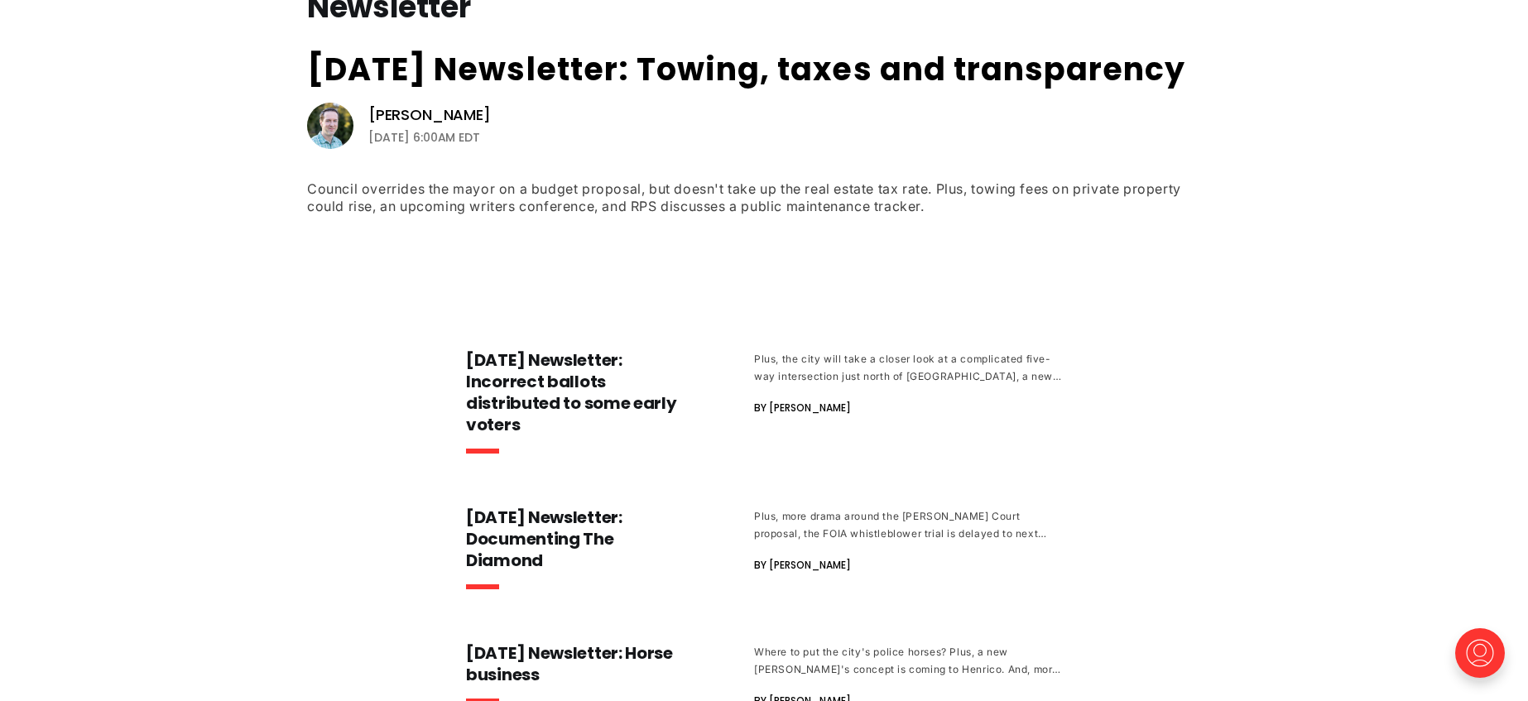
scroll to position [495, 0]
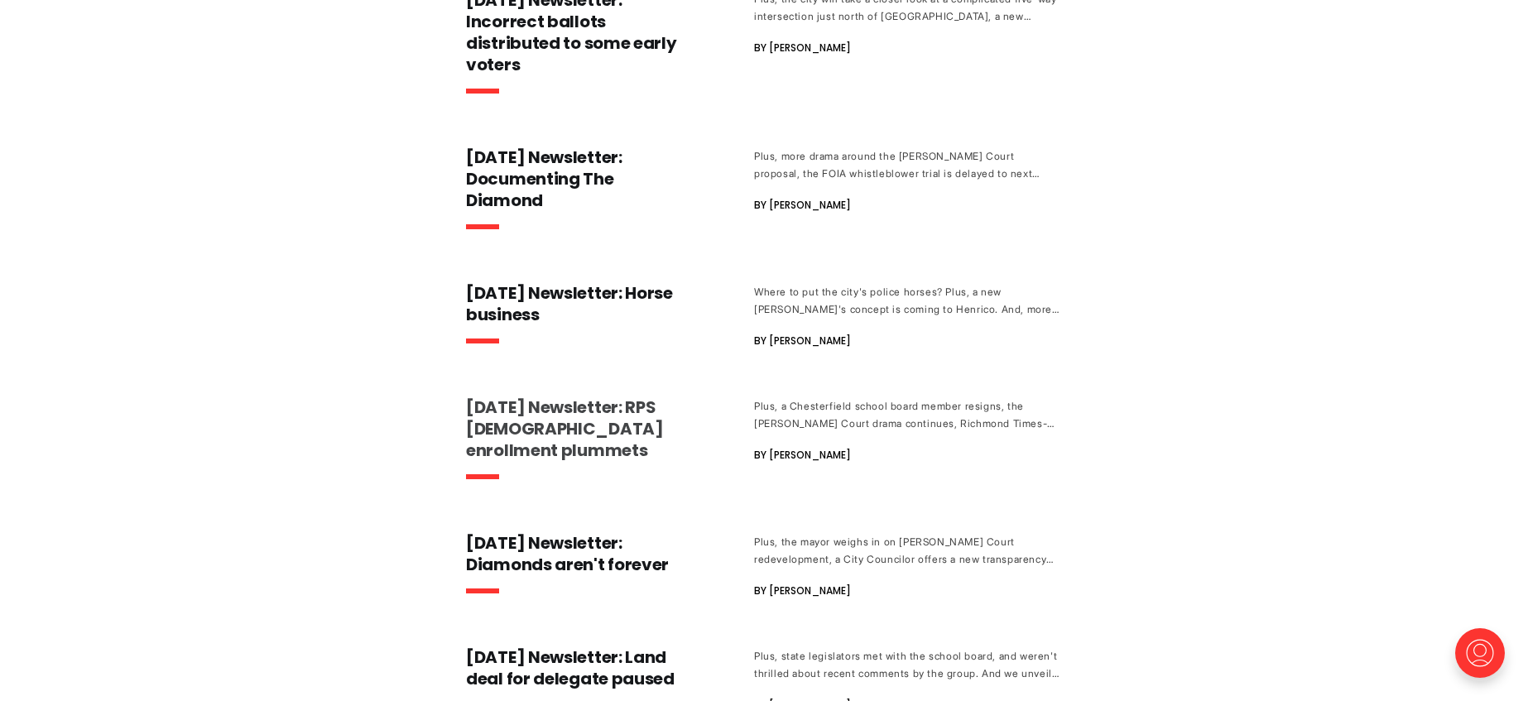
click at [513, 419] on h3 "[DATE] Newsletter: RPS [DEMOGRAPHIC_DATA] enrollment plummets" at bounding box center [577, 429] width 222 height 65
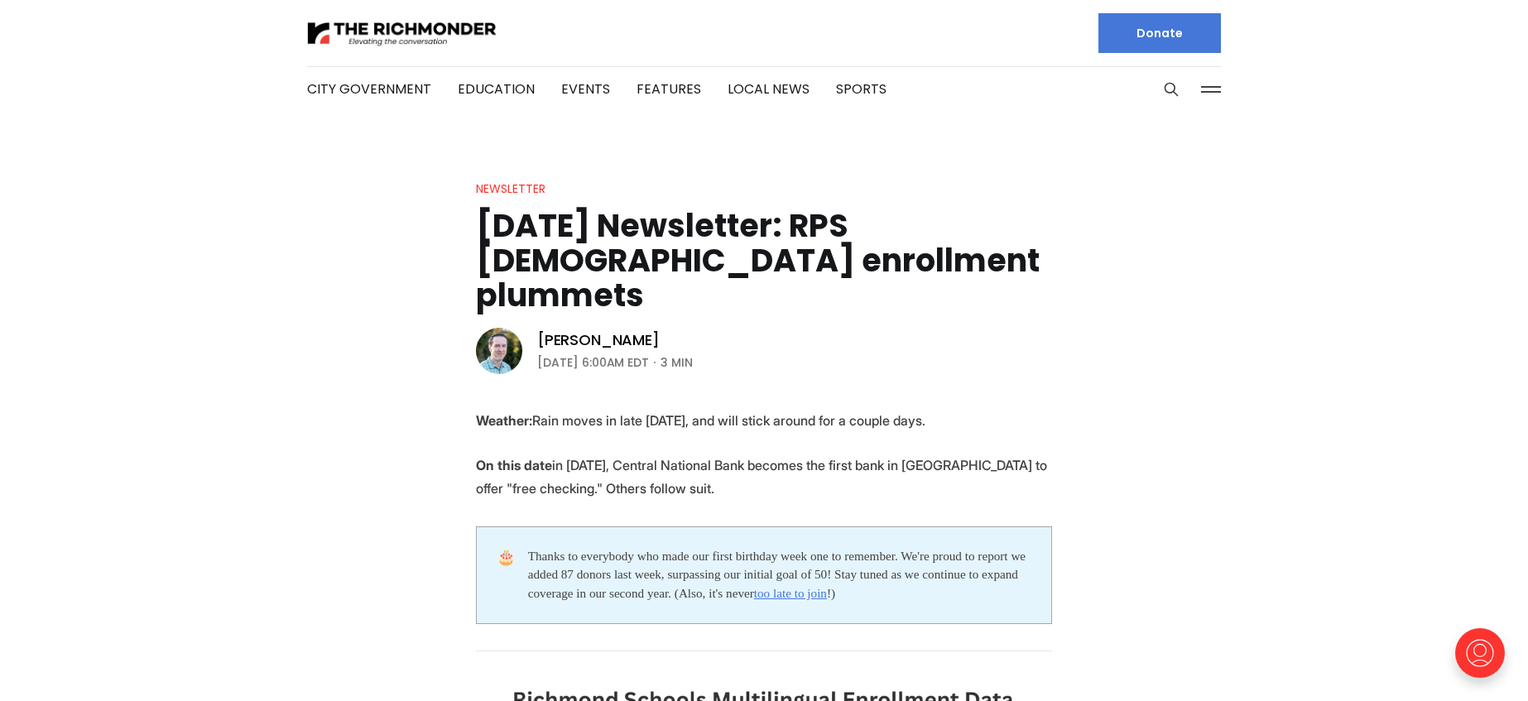
click at [1222, 87] on button at bounding box center [1211, 89] width 25 height 25
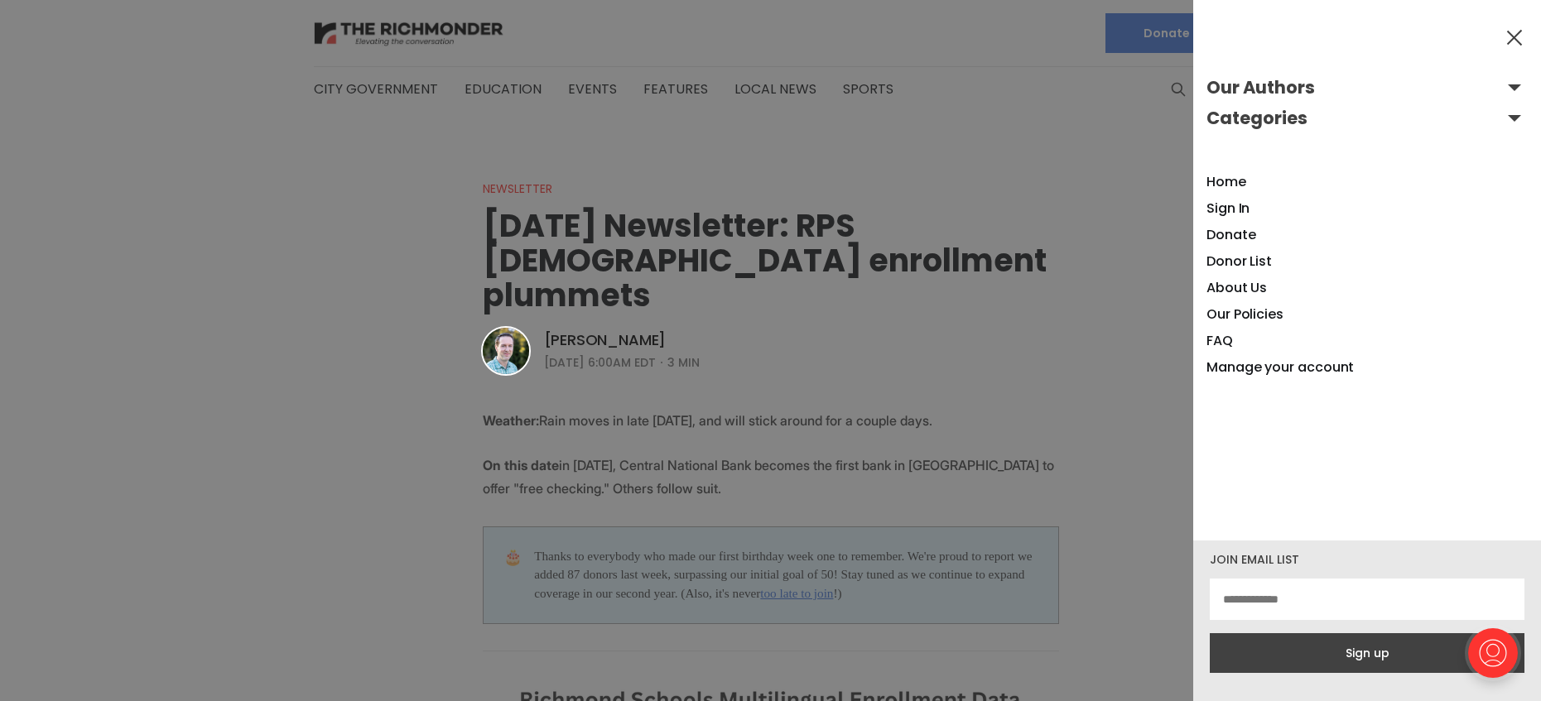
click at [1497, 114] on button "Categories" at bounding box center [1366, 118] width 321 height 26
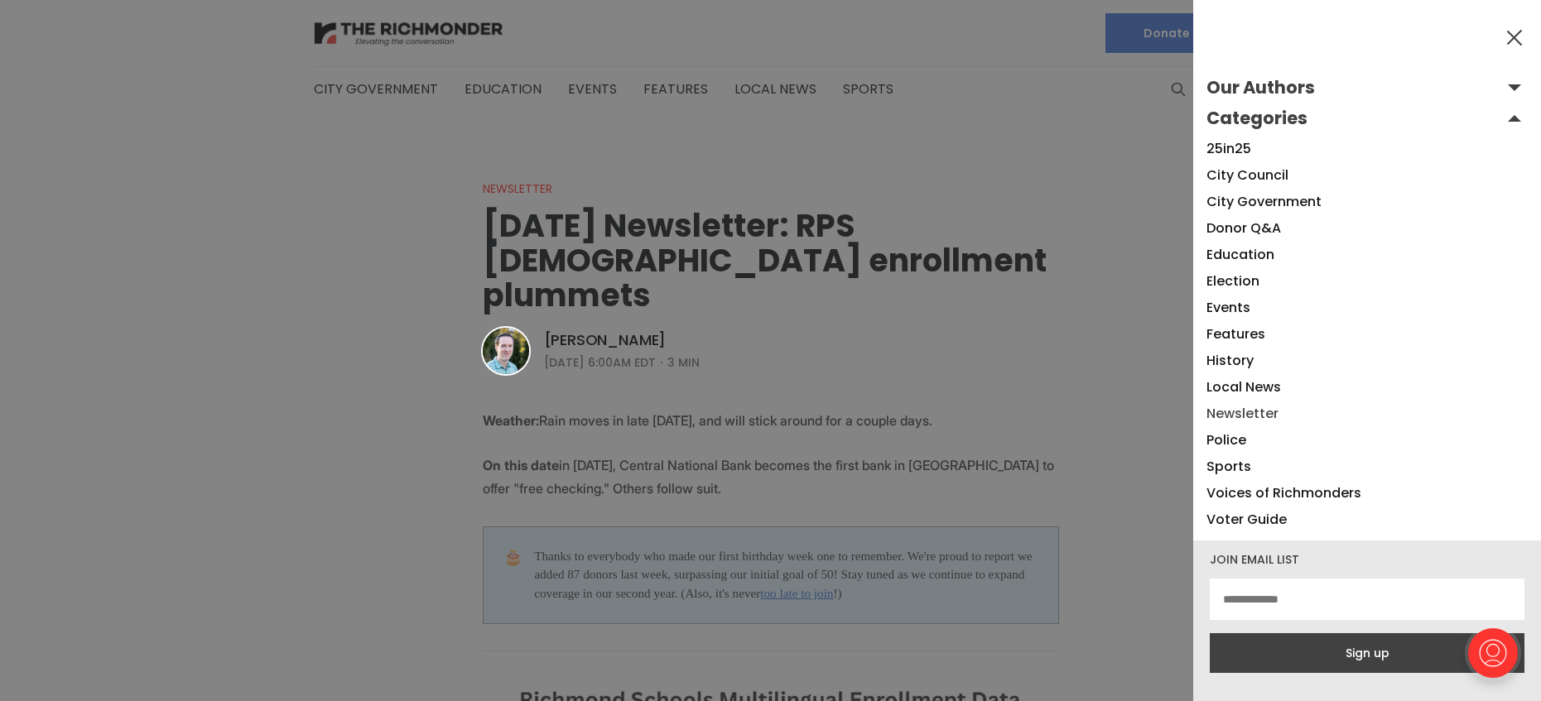
click at [1222, 414] on link "Newsletter" at bounding box center [1242, 413] width 72 height 19
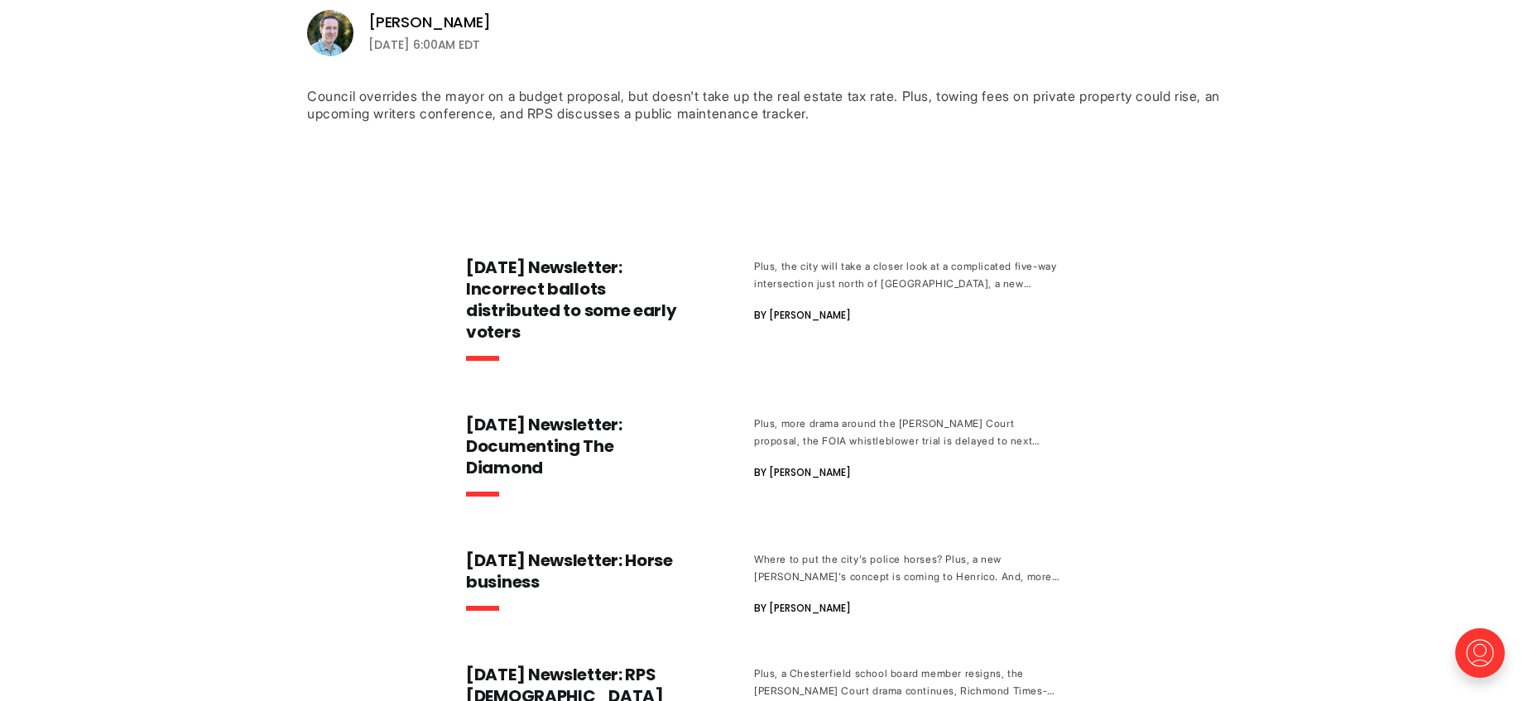
scroll to position [459, 0]
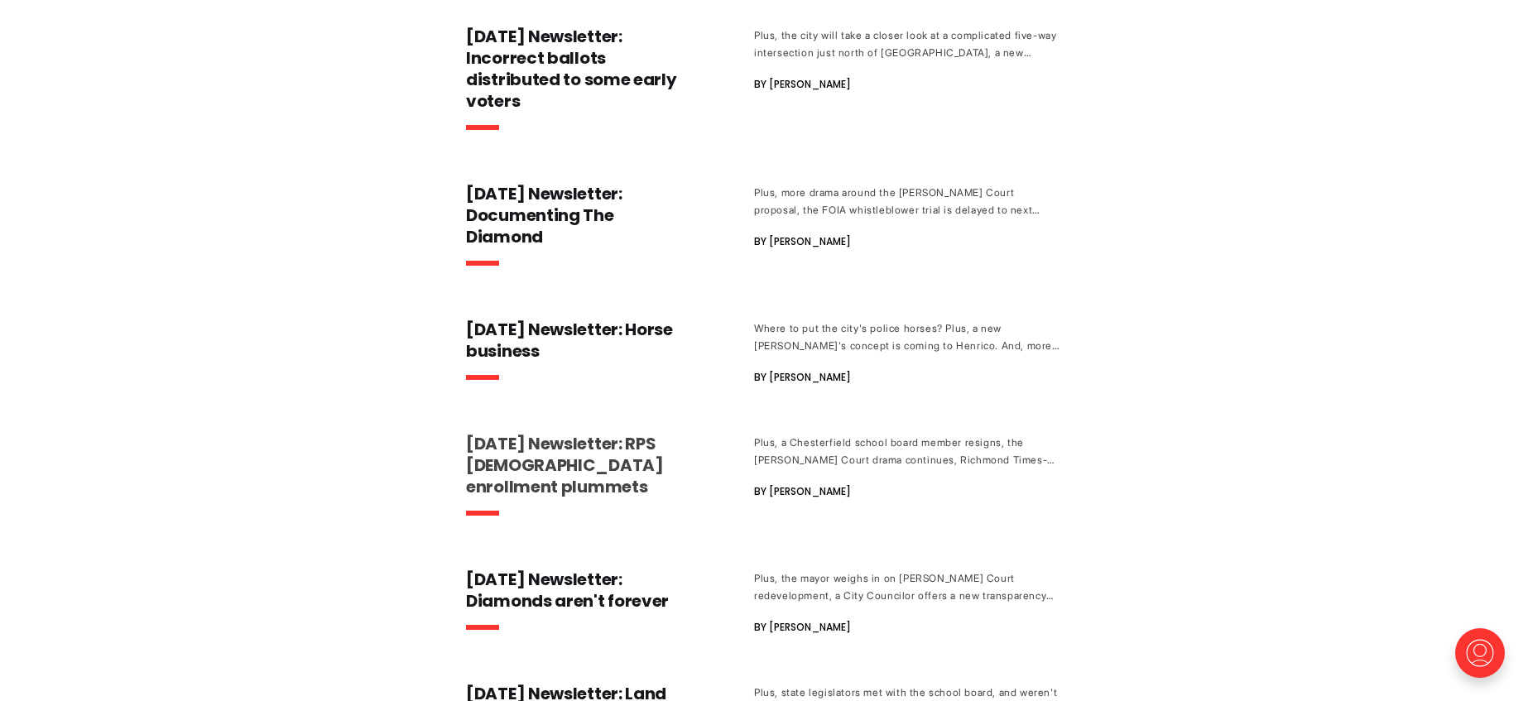
click at [520, 463] on h3 "[DATE] Newsletter: RPS [DEMOGRAPHIC_DATA] enrollment plummets" at bounding box center [577, 465] width 222 height 65
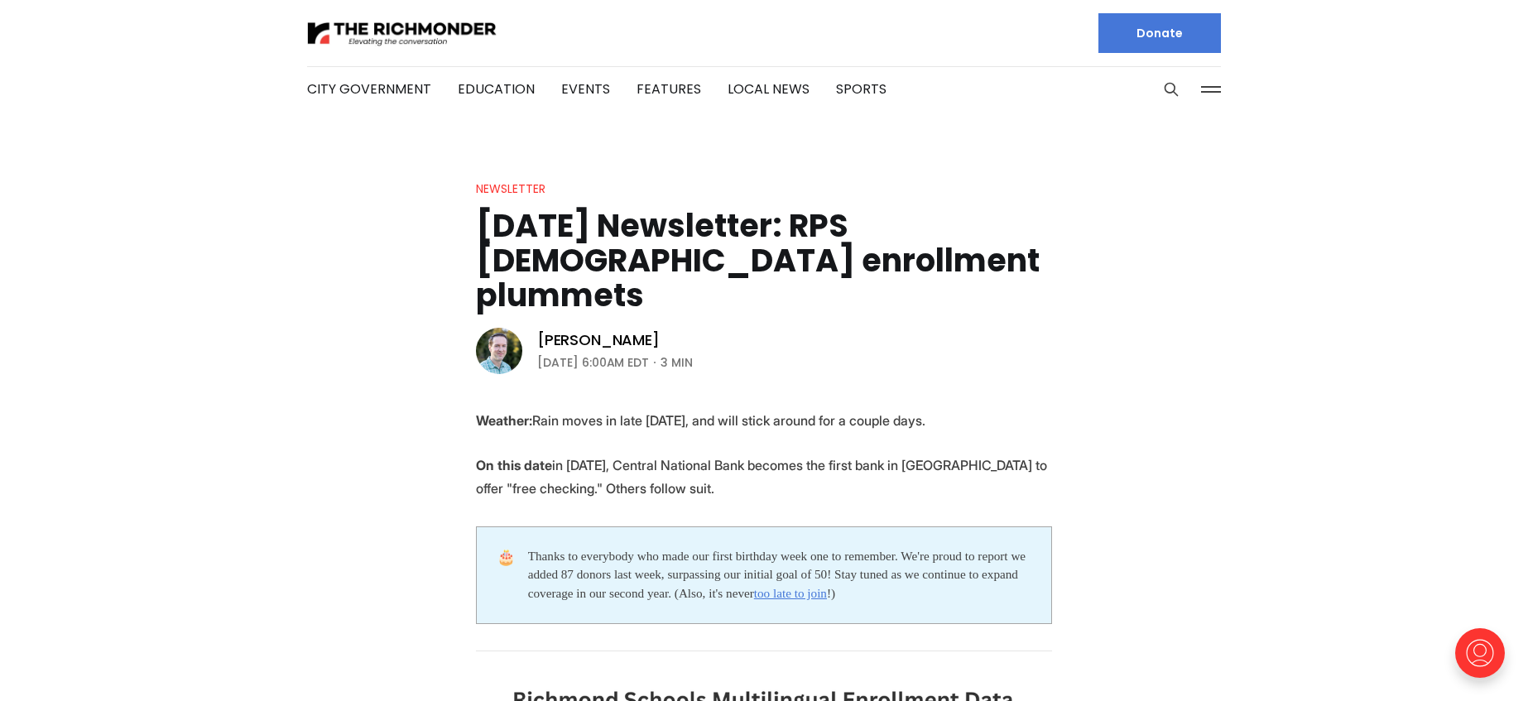
click at [1216, 89] on button at bounding box center [1211, 89] width 25 height 25
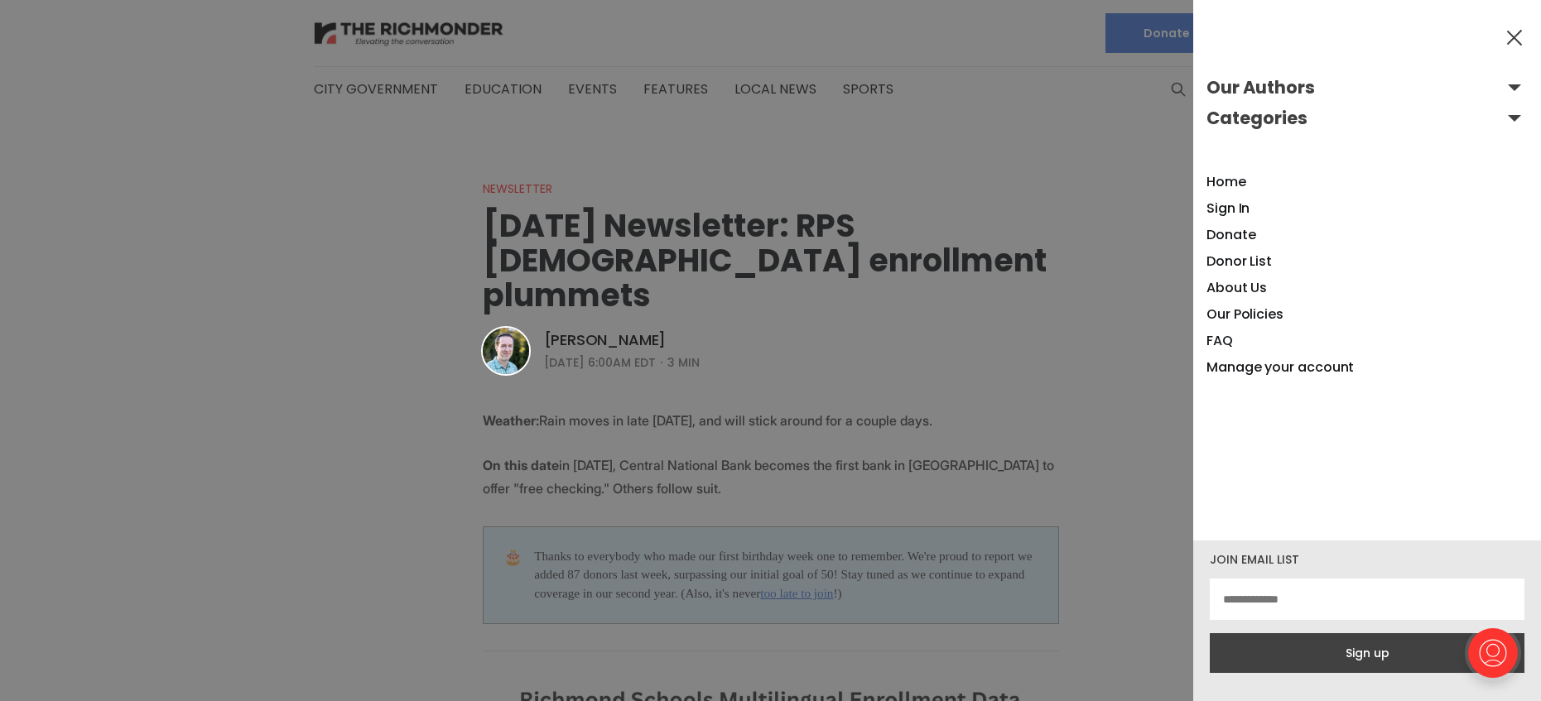
click at [1502, 118] on button "Categories" at bounding box center [1366, 118] width 321 height 26
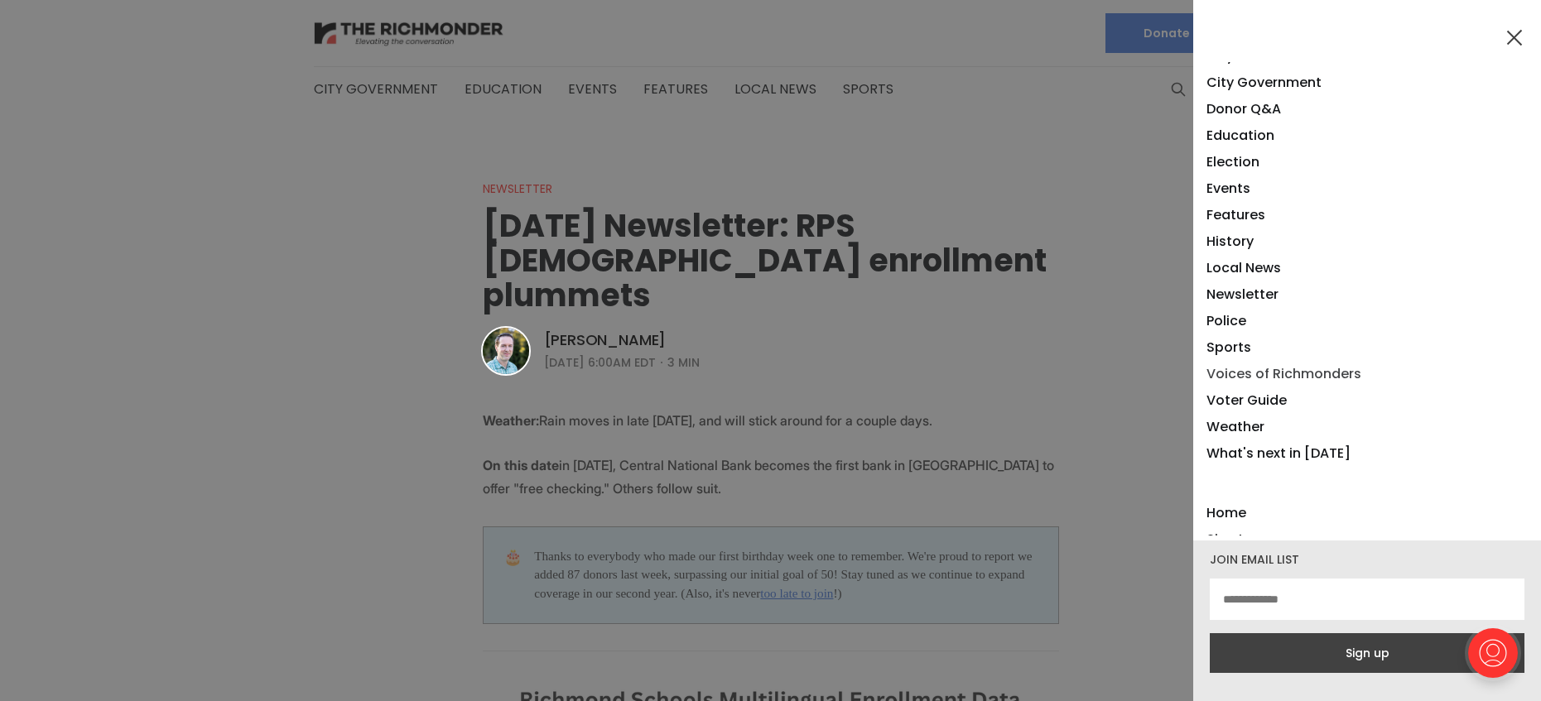
scroll to position [120, 0]
click at [1235, 289] on link "Newsletter" at bounding box center [1242, 293] width 72 height 19
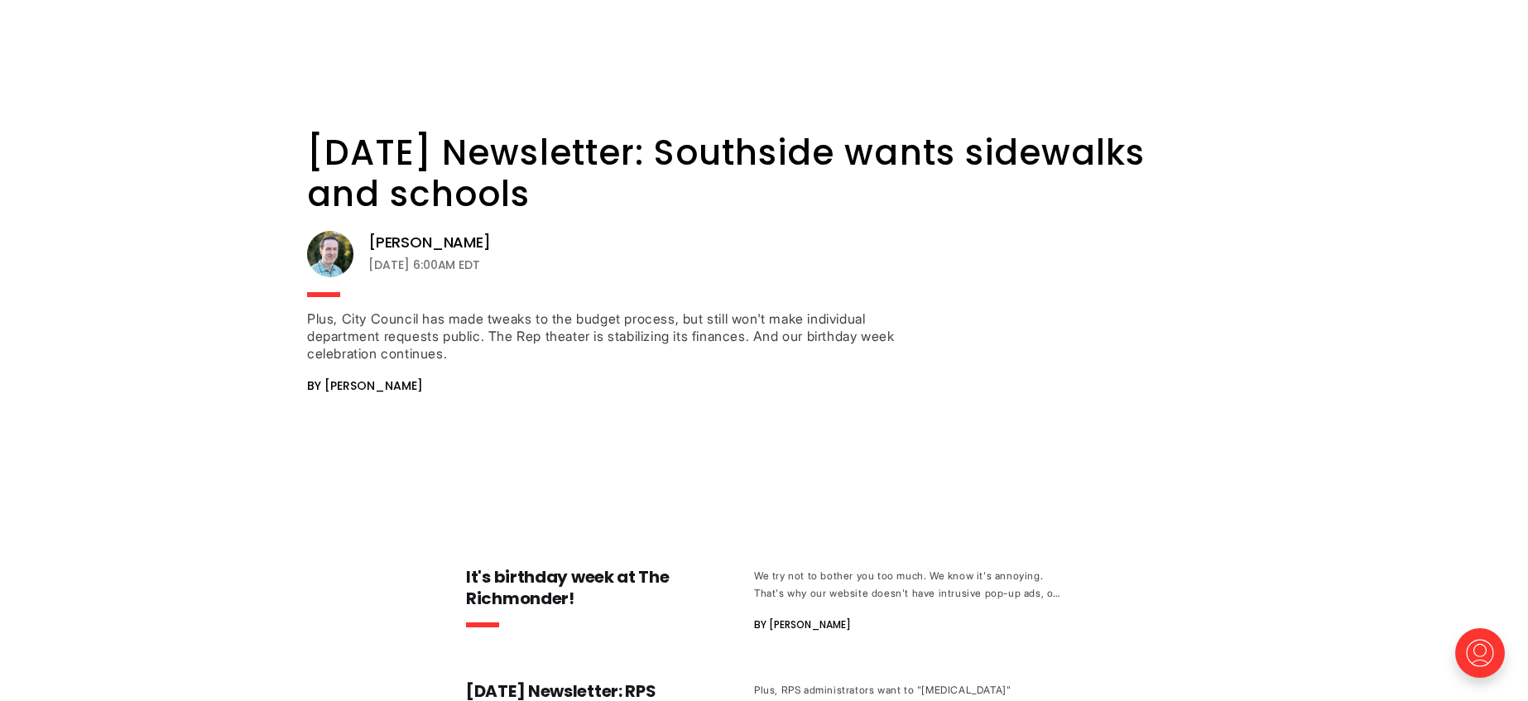
scroll to position [1220, 0]
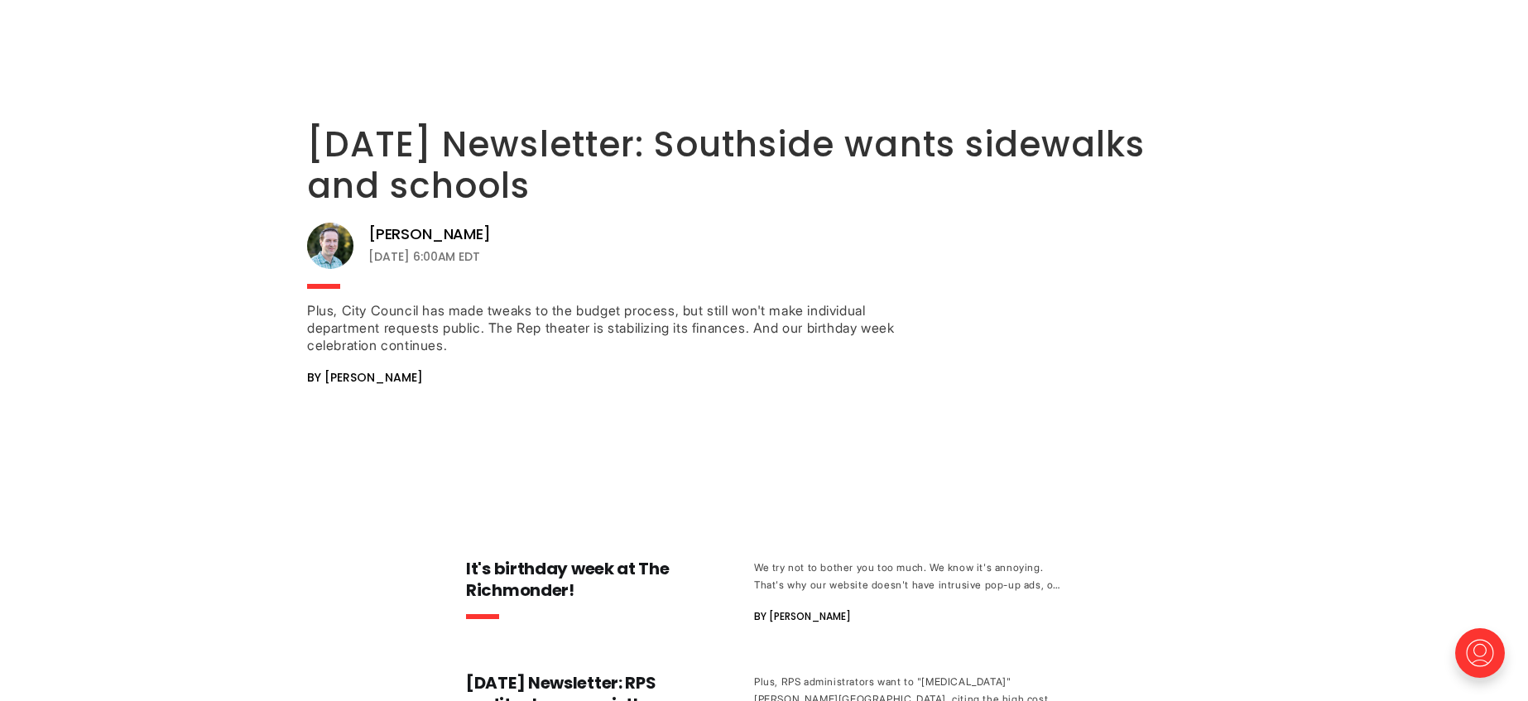
click at [463, 142] on link "Sept. 8 Newsletter: Southside wants sidewalks and schools" at bounding box center [726, 165] width 838 height 90
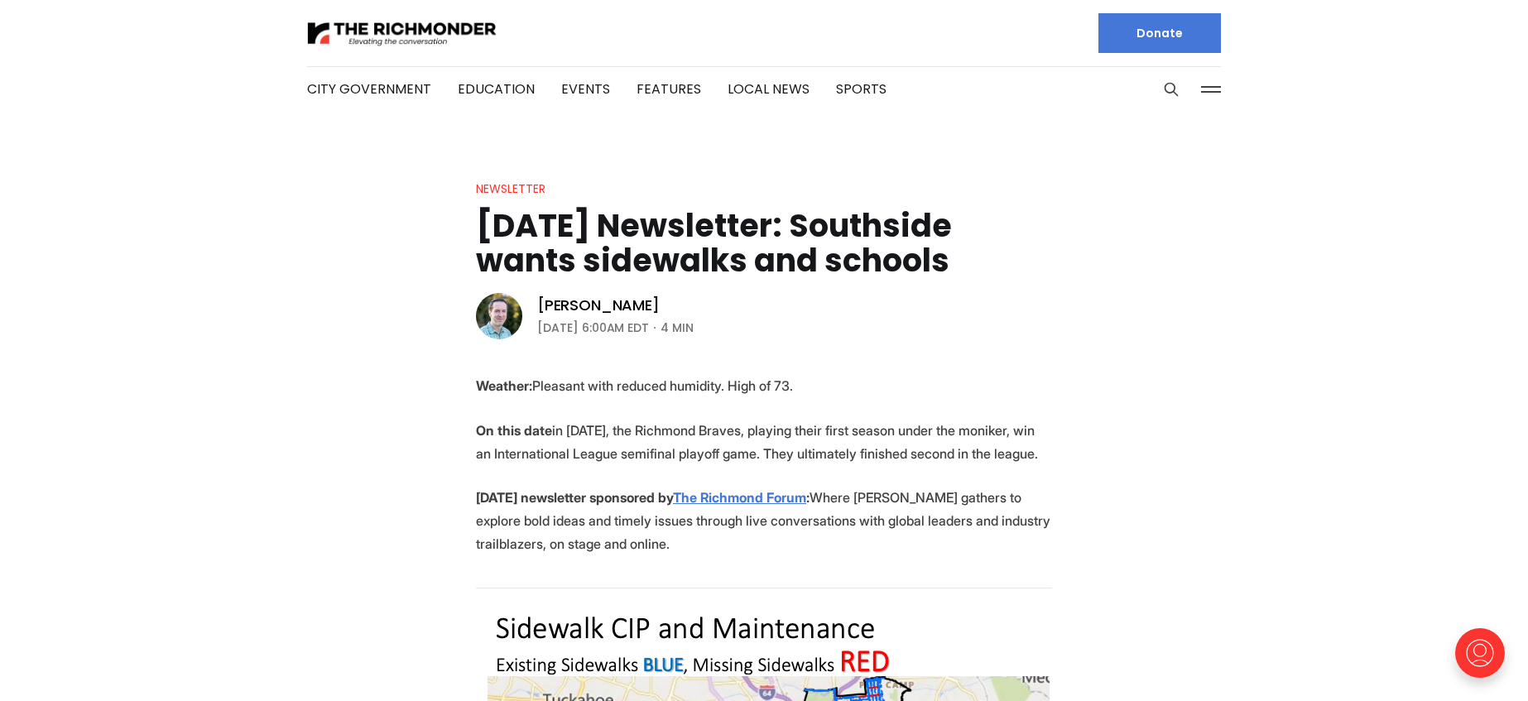
click at [1209, 89] on button at bounding box center [1211, 89] width 25 height 25
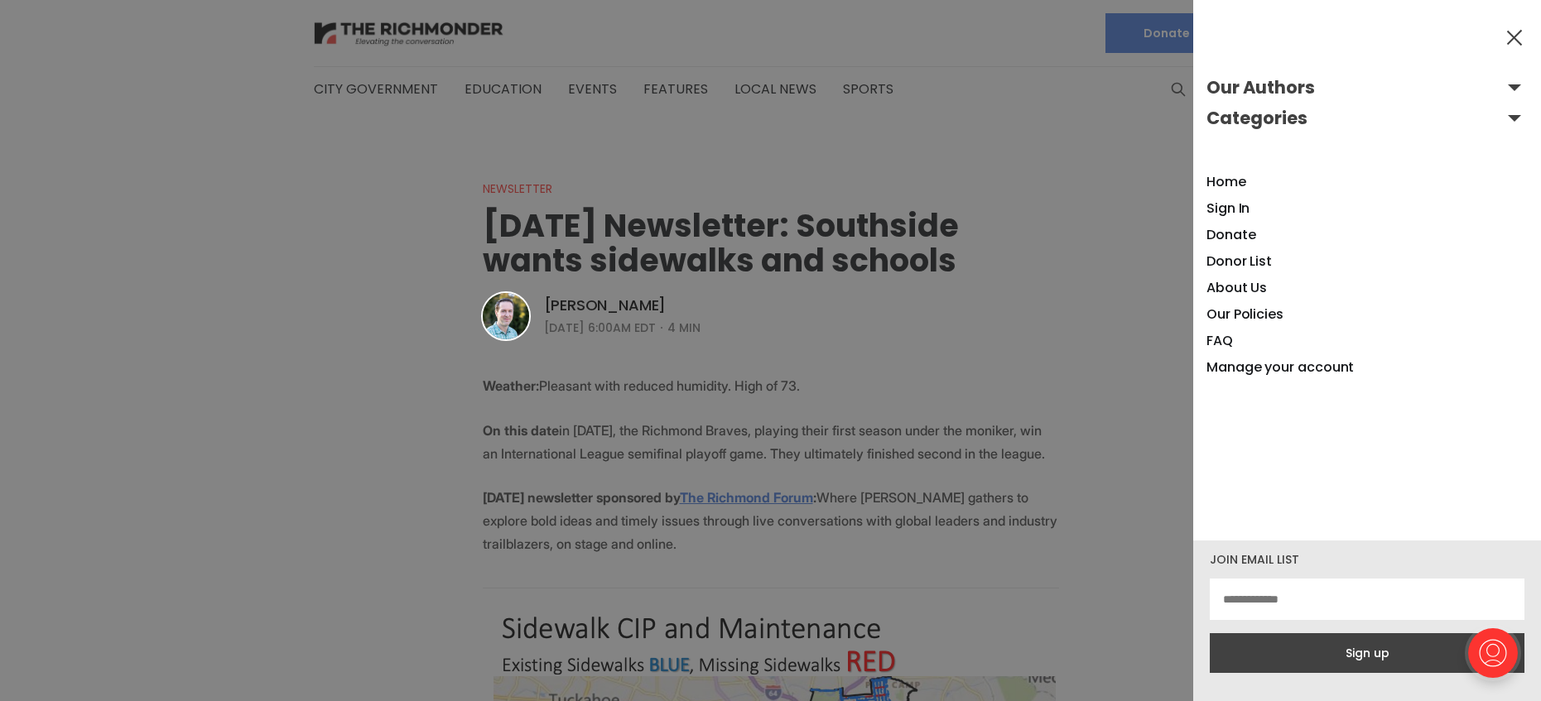
click at [1504, 121] on button "Categories" at bounding box center [1366, 118] width 321 height 26
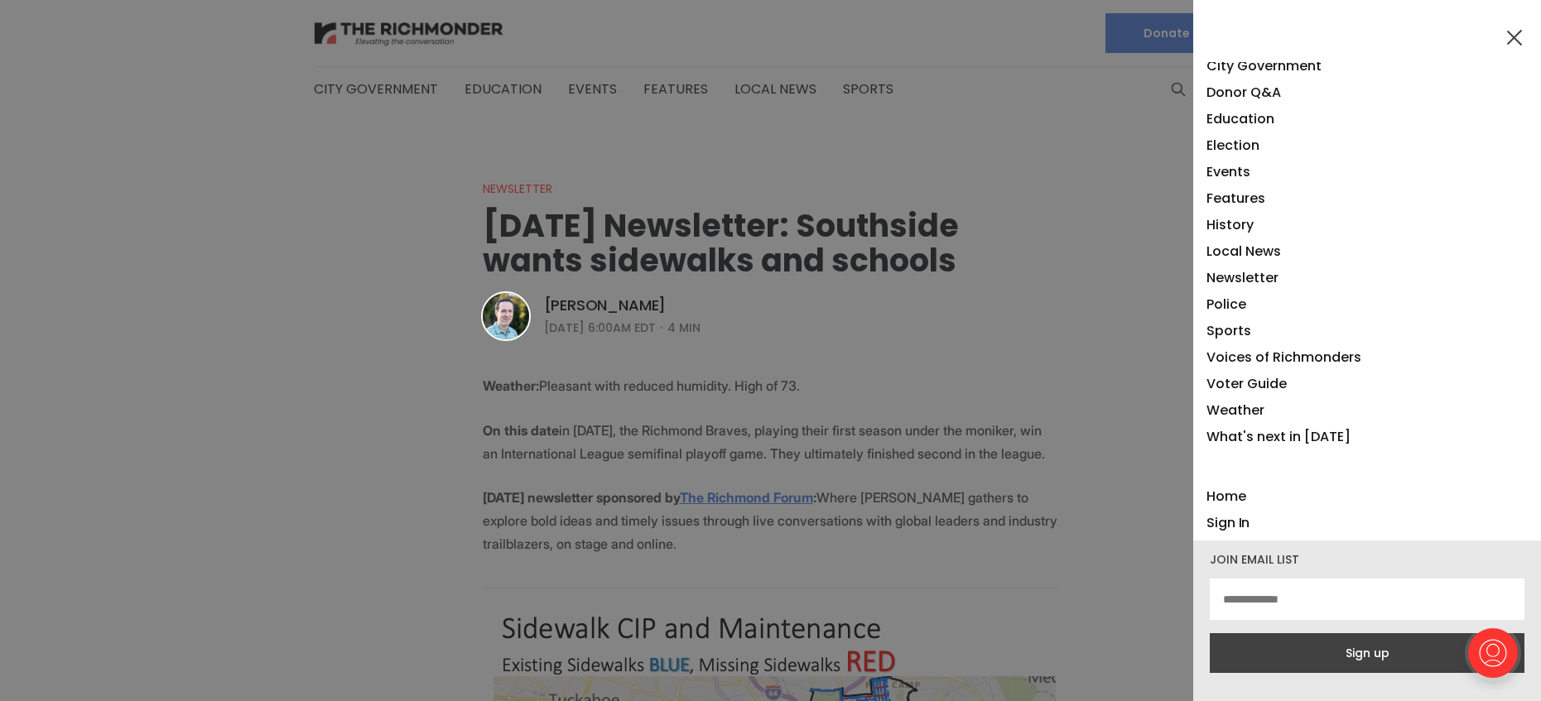
scroll to position [140, 0]
click at [1225, 298] on link "Police" at bounding box center [1226, 300] width 40 height 19
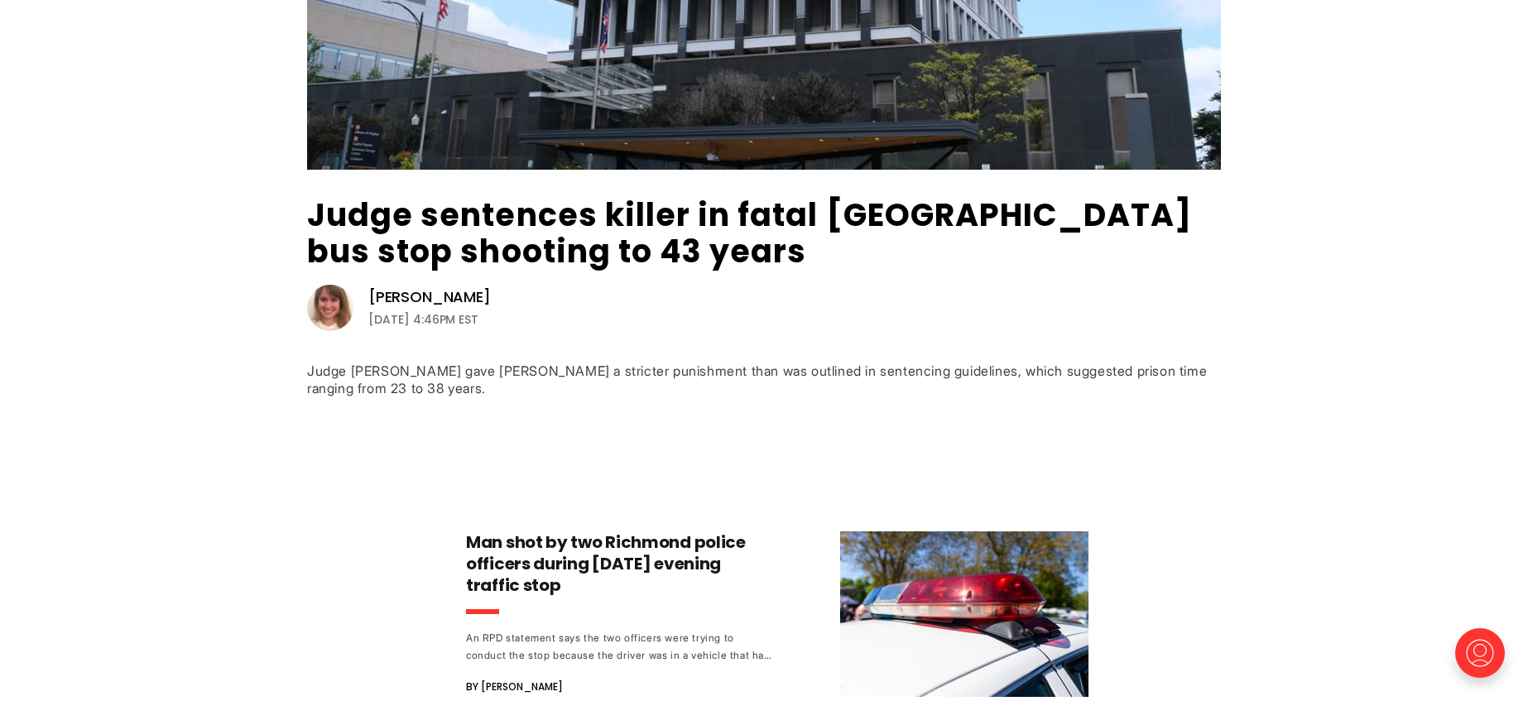
scroll to position [448, 0]
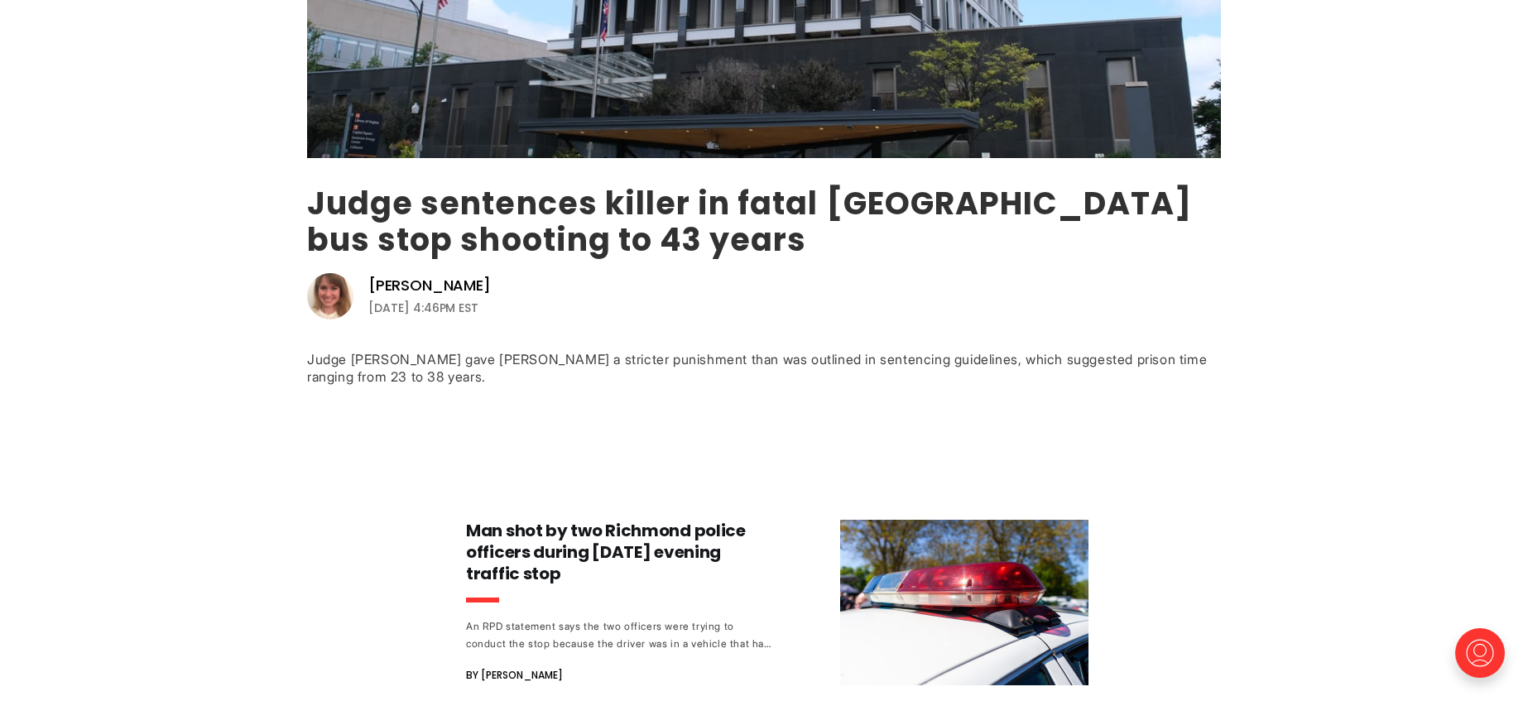
click at [661, 200] on link "Judge sentences killer in fatal [GEOGRAPHIC_DATA] bus stop shooting to 43 years" at bounding box center [749, 221] width 885 height 80
